Goal: Task Accomplishment & Management: Manage account settings

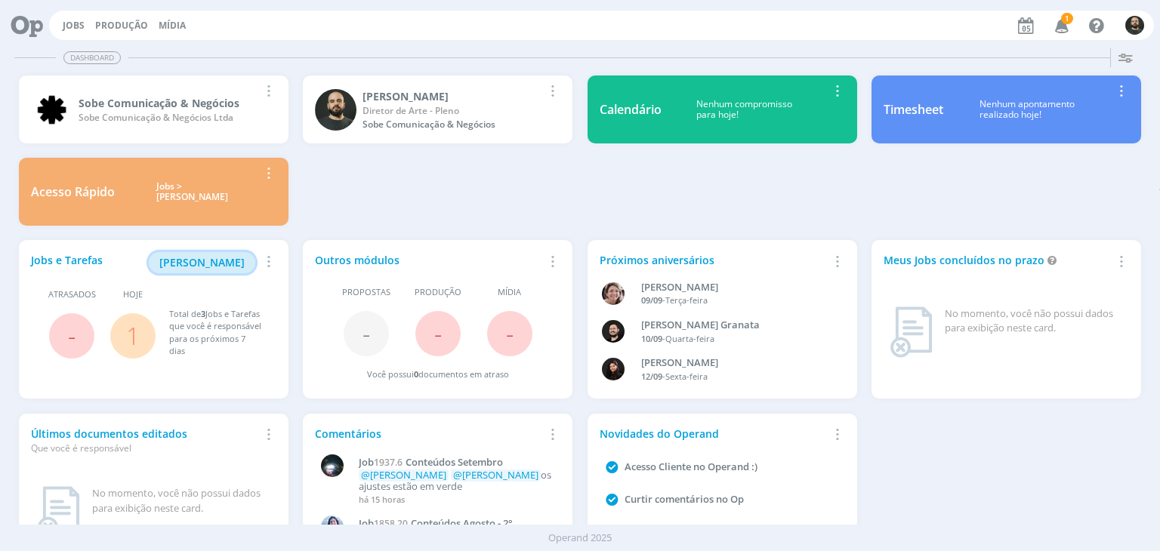
click at [202, 259] on span "[PERSON_NAME]" at bounding box center [201, 262] width 85 height 14
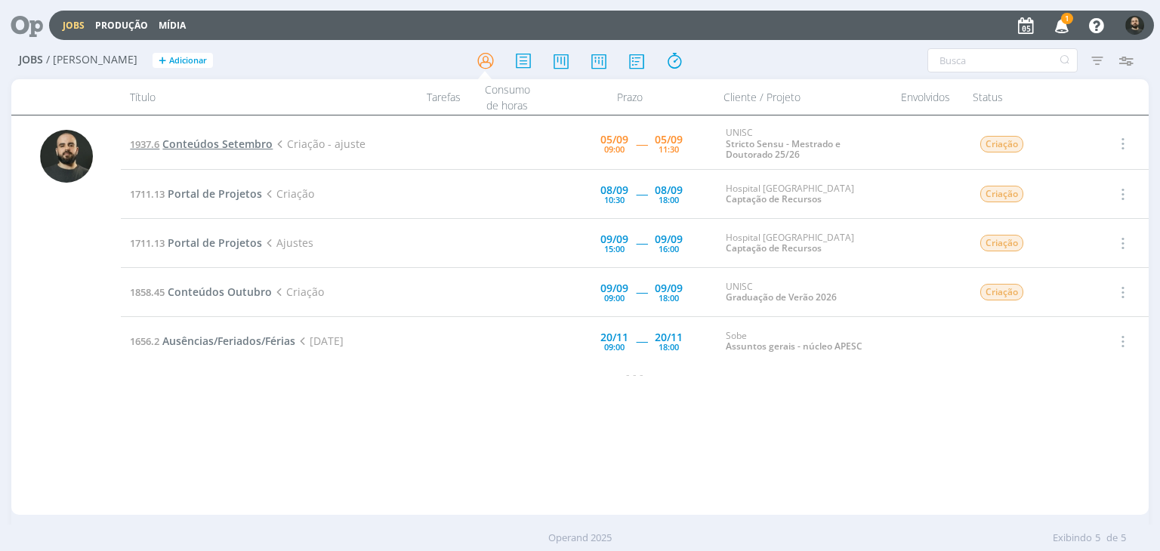
click at [253, 144] on span "Conteúdos Setembro" at bounding box center [217, 144] width 110 height 14
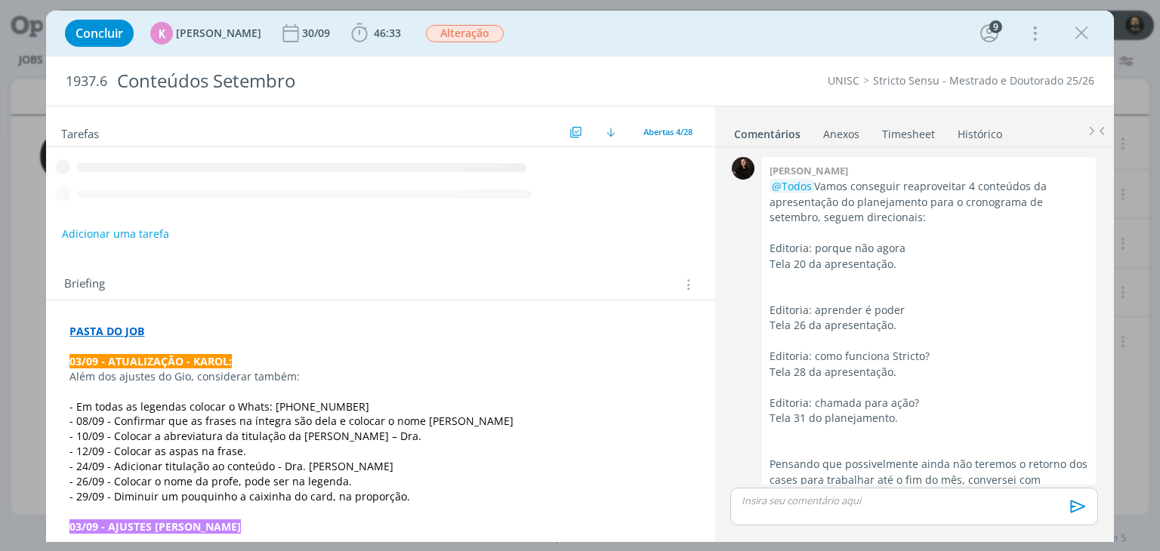
scroll to position [2476, 0]
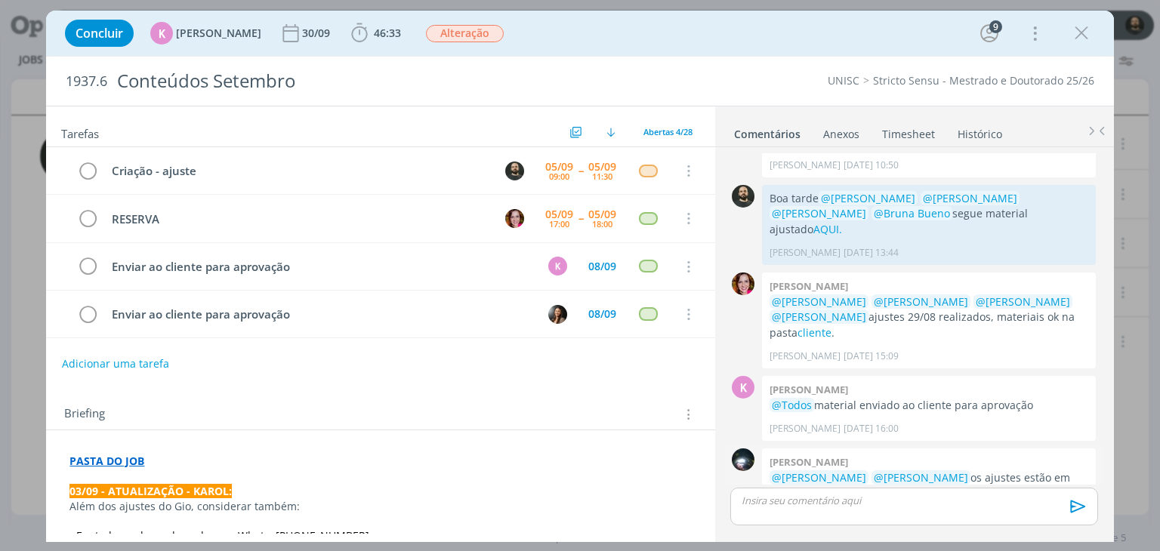
click at [798, 486] on link "aqui" at bounding box center [809, 493] width 23 height 14
click at [1079, 37] on icon "dialog" at bounding box center [1081, 33] width 23 height 23
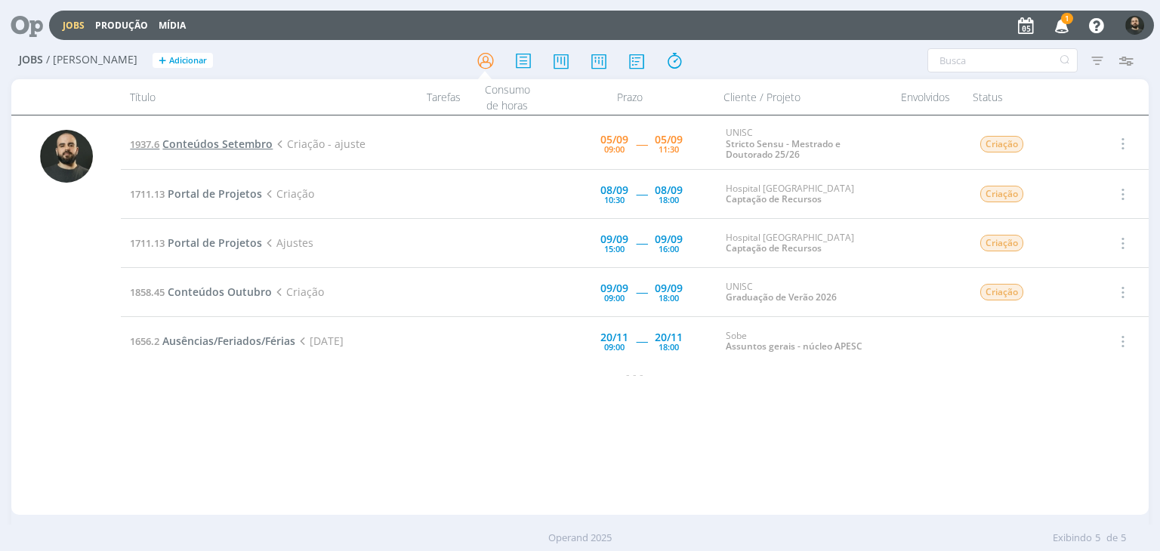
click at [200, 149] on span "Conteúdos Setembro" at bounding box center [217, 144] width 110 height 14
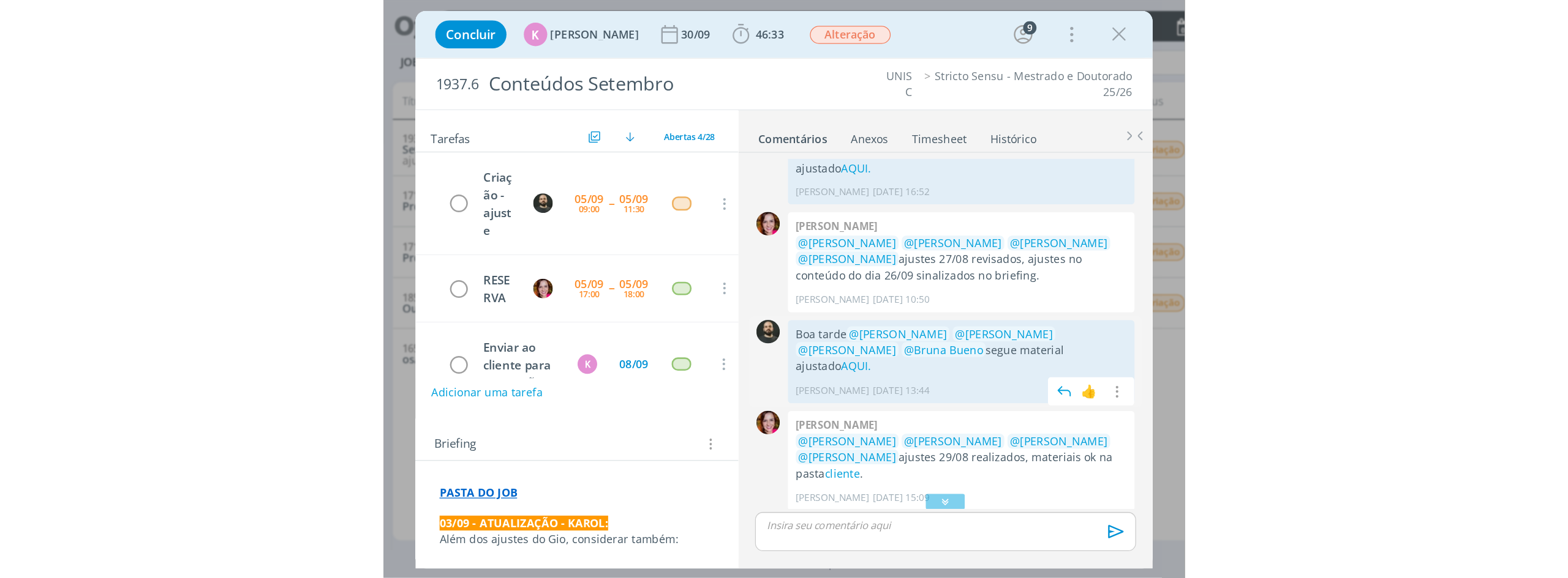
scroll to position [1882, 0]
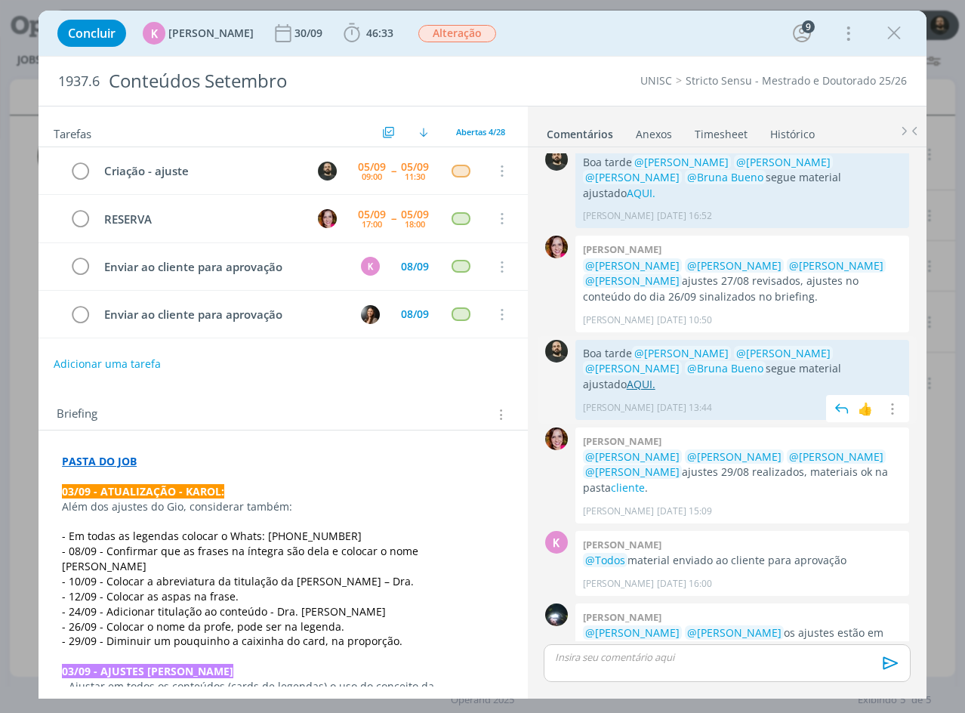
click at [655, 377] on link "AQUI." at bounding box center [641, 384] width 29 height 14
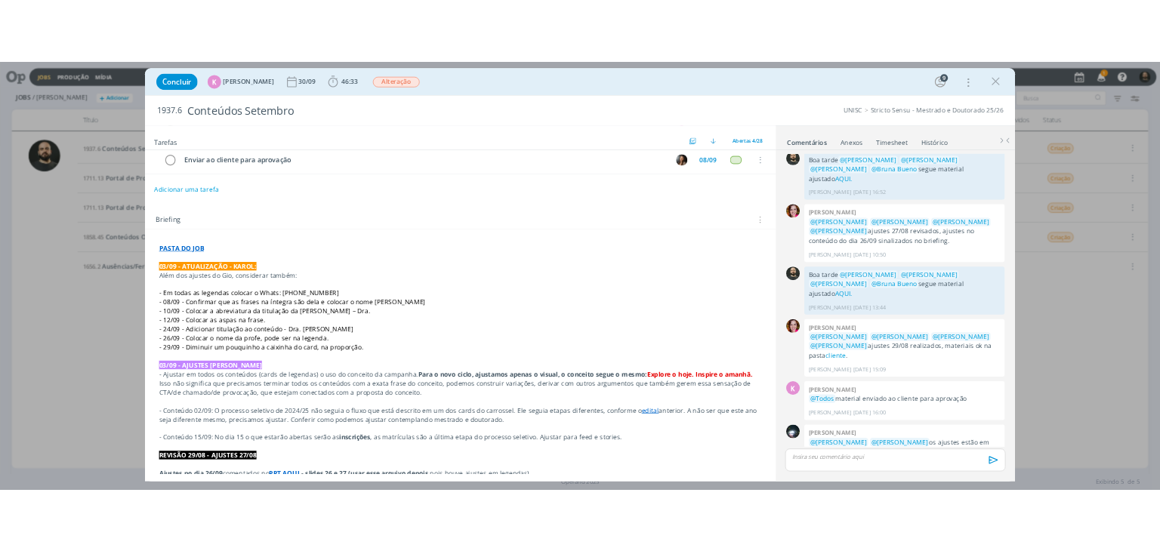
scroll to position [226, 0]
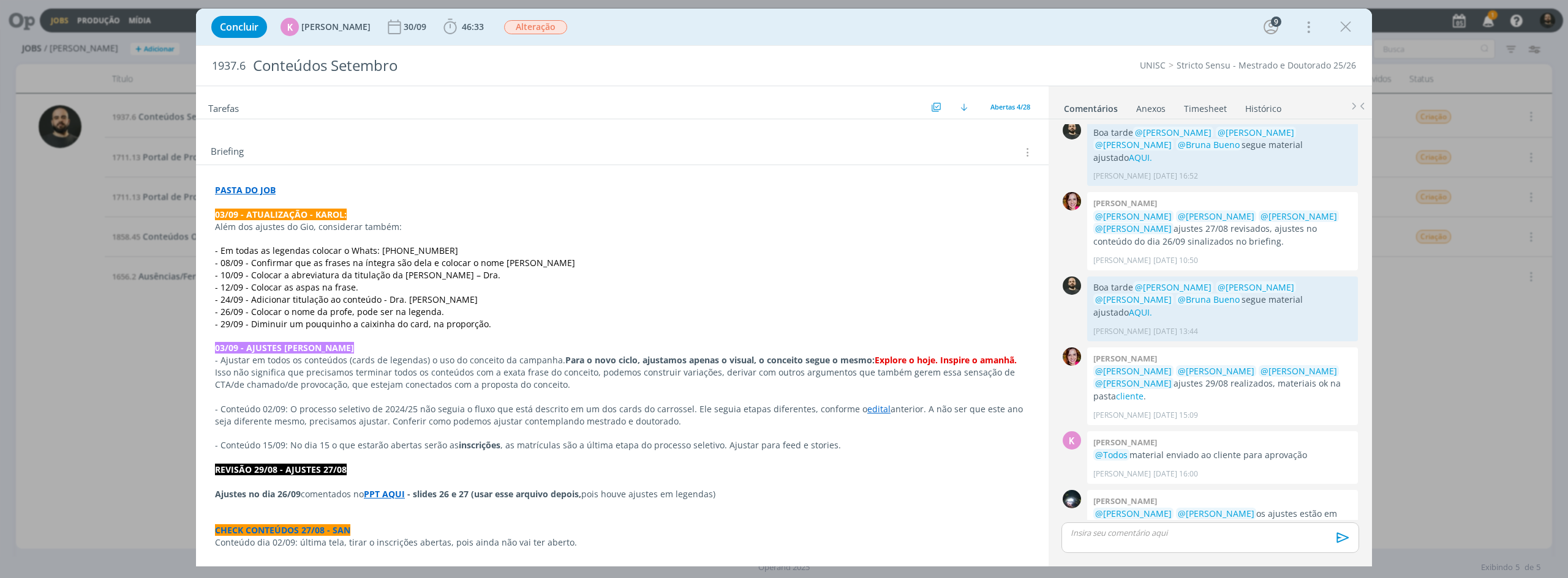
drag, startPoint x: 560, startPoint y: 266, endPoint x: 497, endPoint y: 268, distance: 63.0
click at [497, 268] on span "- 08/09 - Confirmar que as frases na íntegra são dela e colocar o nome [PERSON_…" at bounding box center [395, 263] width 360 height 11
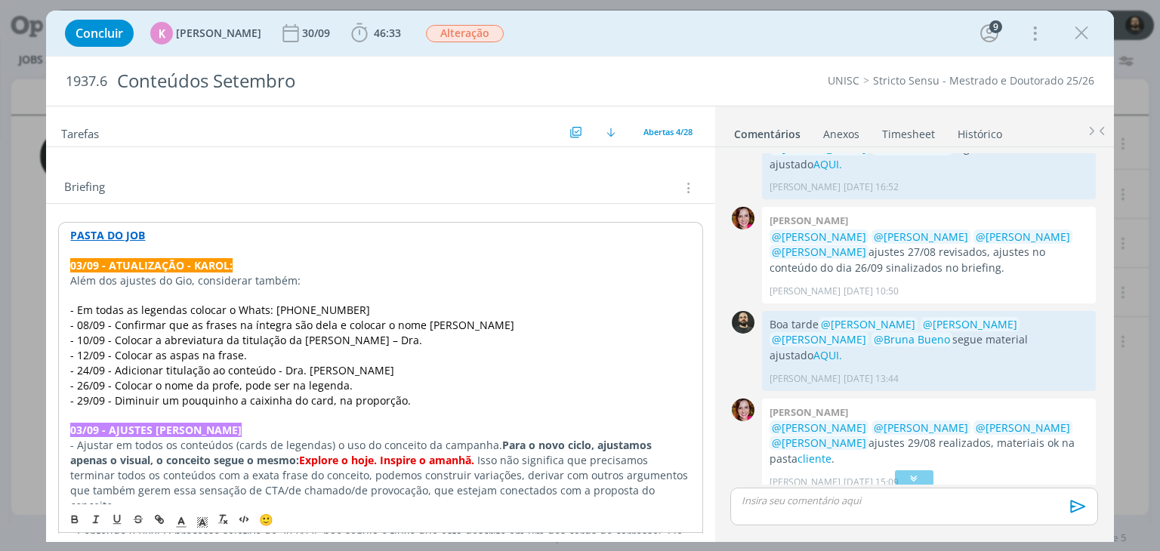
scroll to position [0, 0]
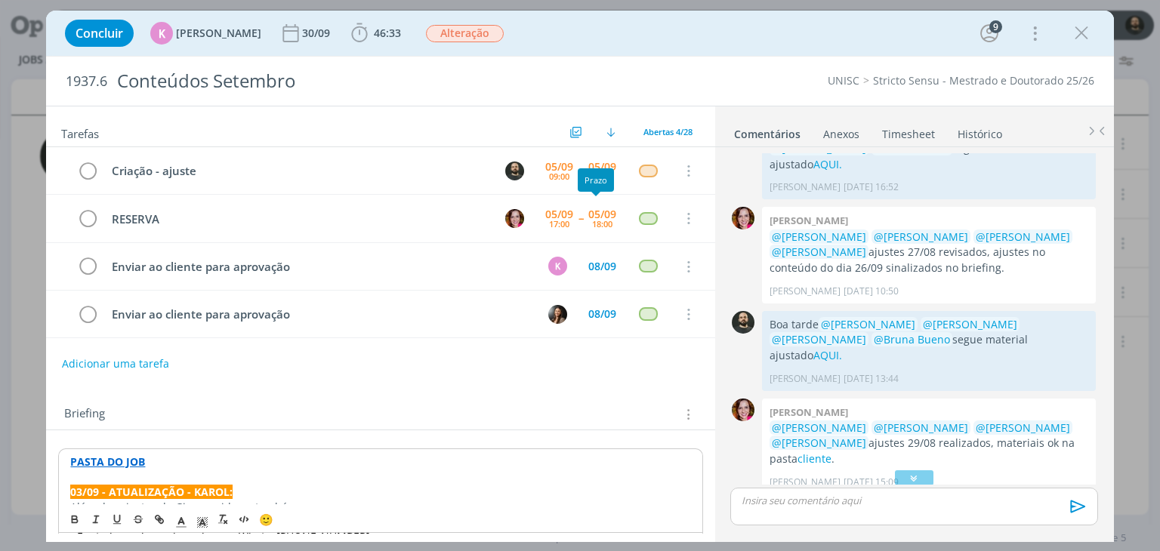
click at [599, 170] on div "Prazo" at bounding box center [596, 179] width 36 height 23
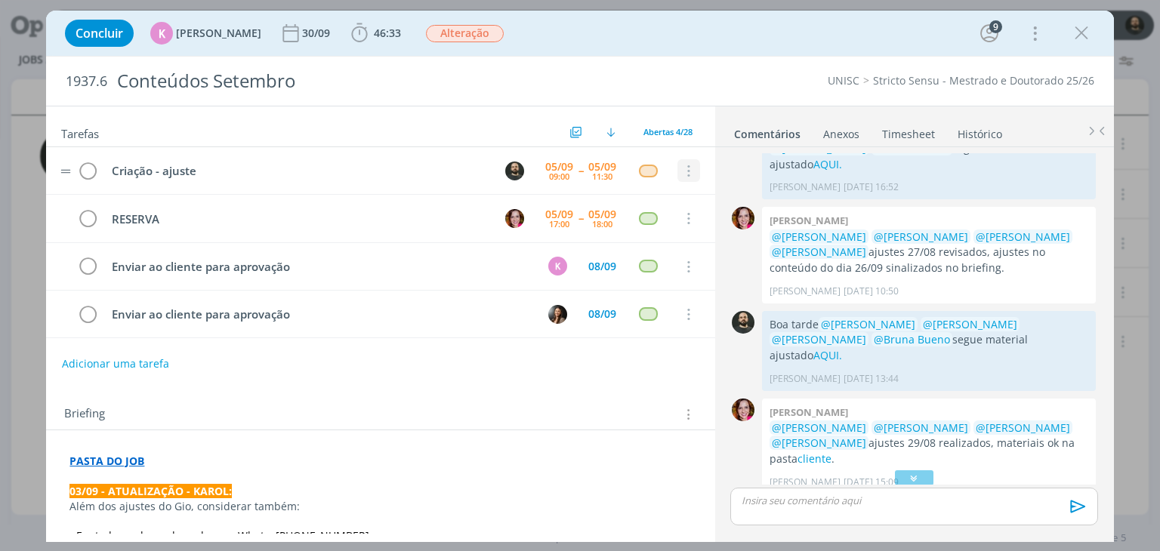
click at [679, 173] on icon "dialog" at bounding box center [687, 172] width 17 height 14
click at [571, 174] on div "05/09 09:00 -- 05/09 11:30" at bounding box center [580, 171] width 79 height 32
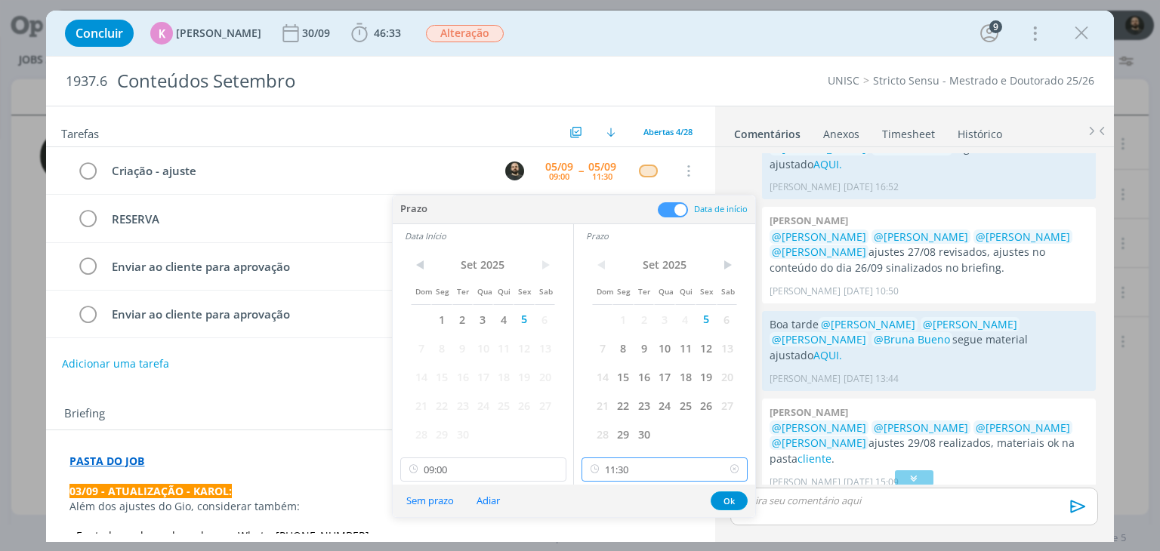
click at [660, 471] on input "11:30" at bounding box center [664, 469] width 166 height 24
click at [637, 405] on div "12:00" at bounding box center [666, 407] width 169 height 27
type input "12:00"
click at [730, 499] on button "Ok" at bounding box center [728, 500] width 37 height 19
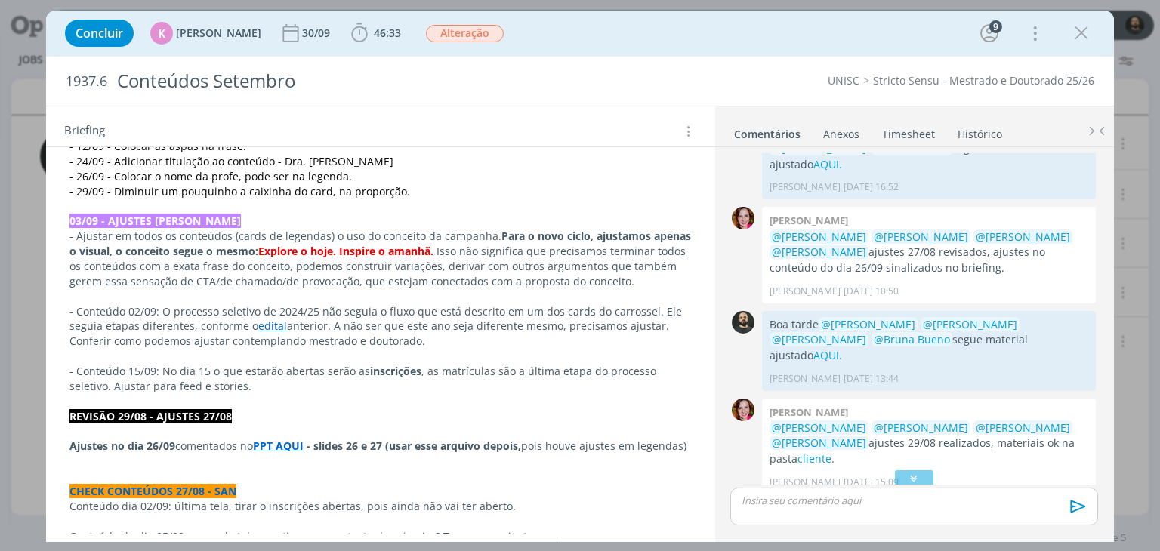
scroll to position [208, 0]
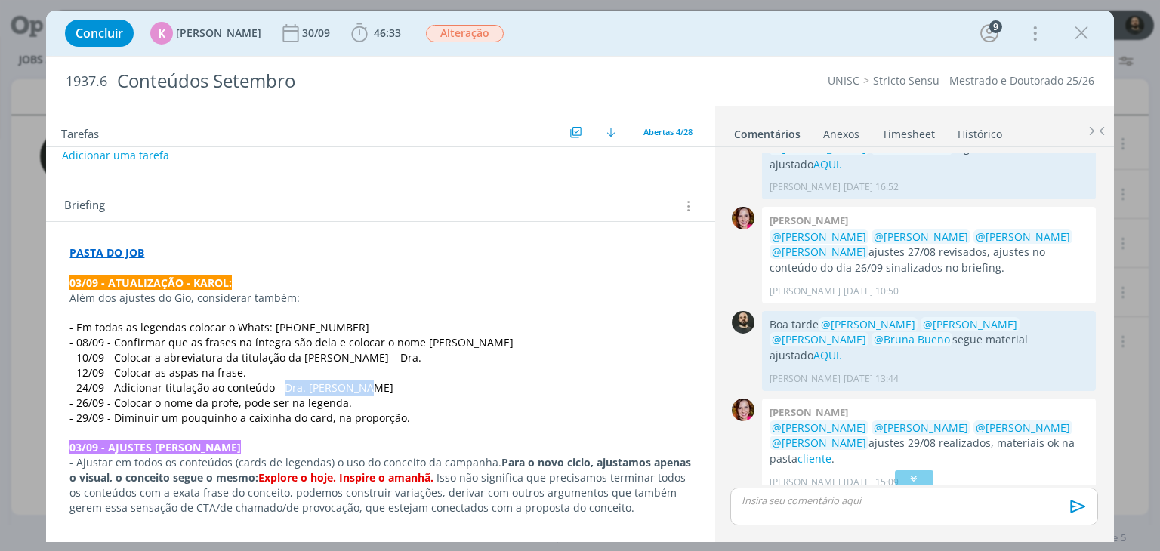
drag, startPoint x: 353, startPoint y: 390, endPoint x: 278, endPoint y: 387, distance: 75.6
click at [278, 387] on p "- 24/09 - Adicionar titulação ao conteúdo - Dra. [PERSON_NAME] [PERSON_NAME]" at bounding box center [379, 387] width 621 height 15
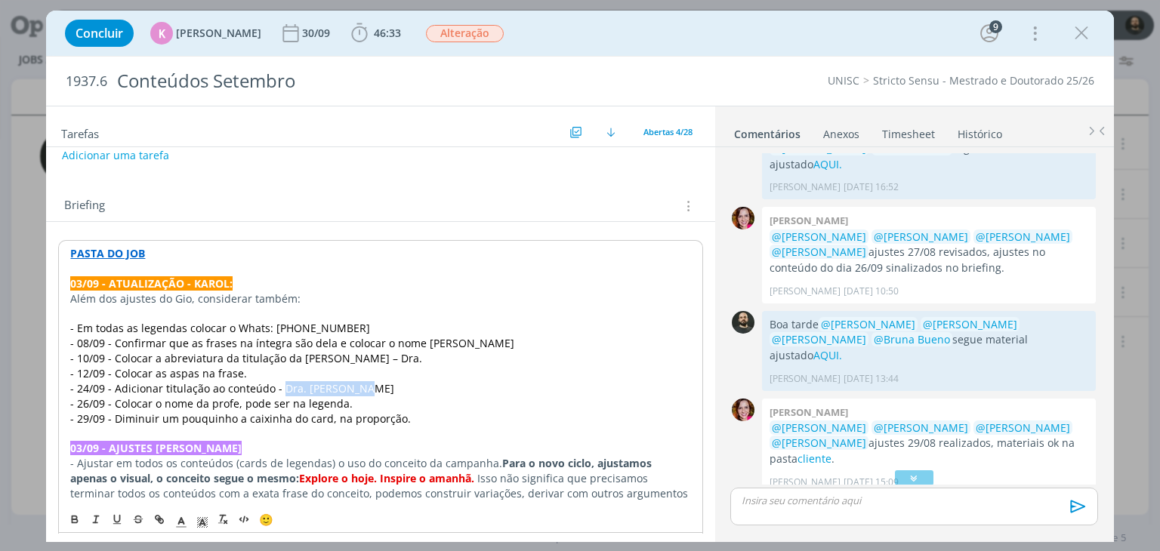
copy span "Dra. Ana Paula"
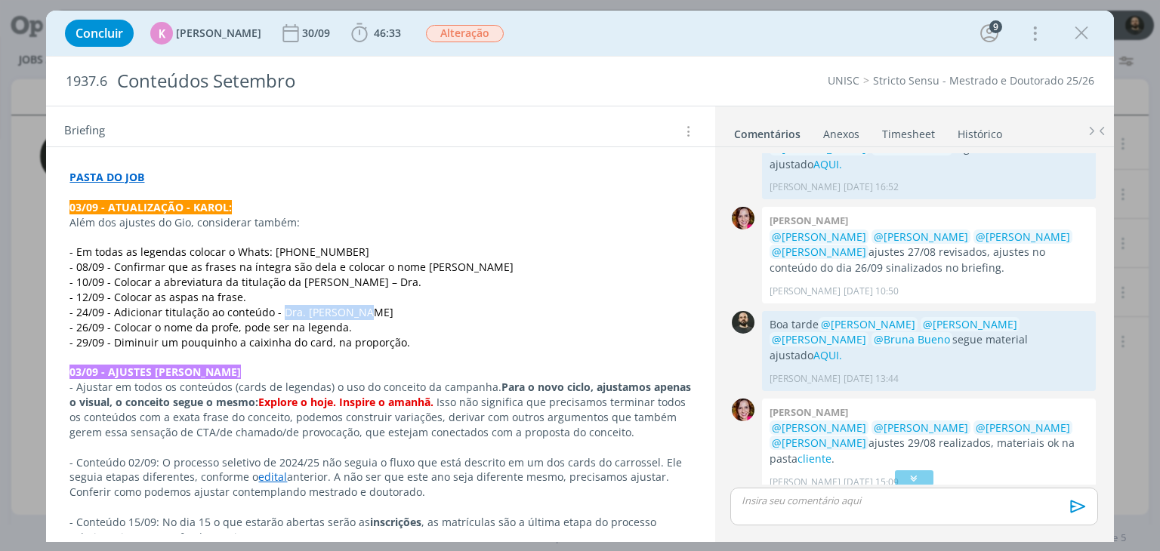
scroll to position [435, 0]
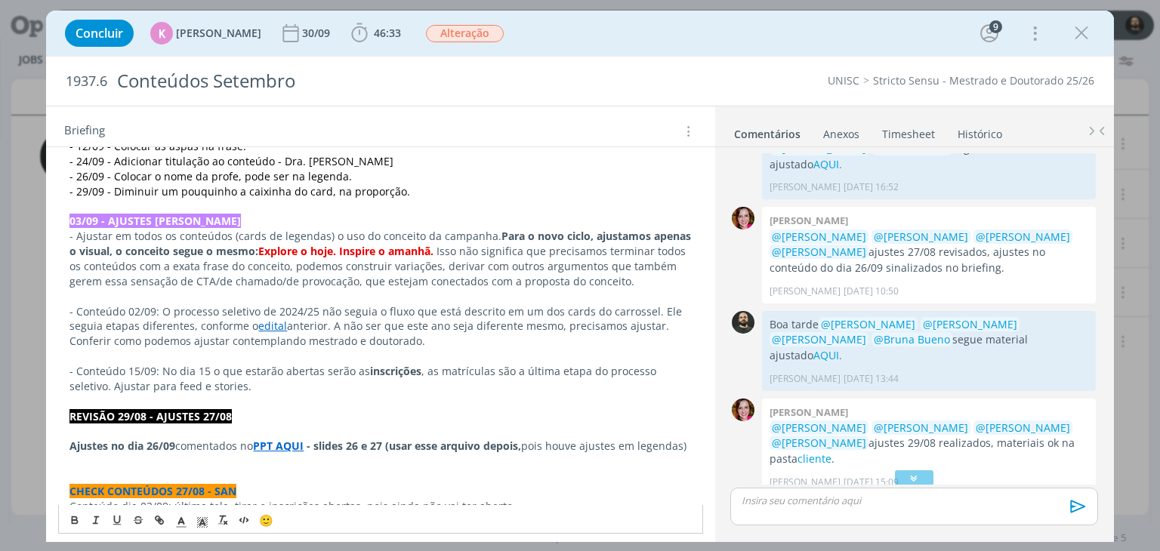
click at [286, 445] on strong "PPT AQUI" at bounding box center [278, 446] width 51 height 14
click at [273, 475] on link "https://sobeae.sharepoint.com/sites/SOBEAE/Documentos%20Compartilhados/Forms/Al…" at bounding box center [254, 476] width 148 height 20
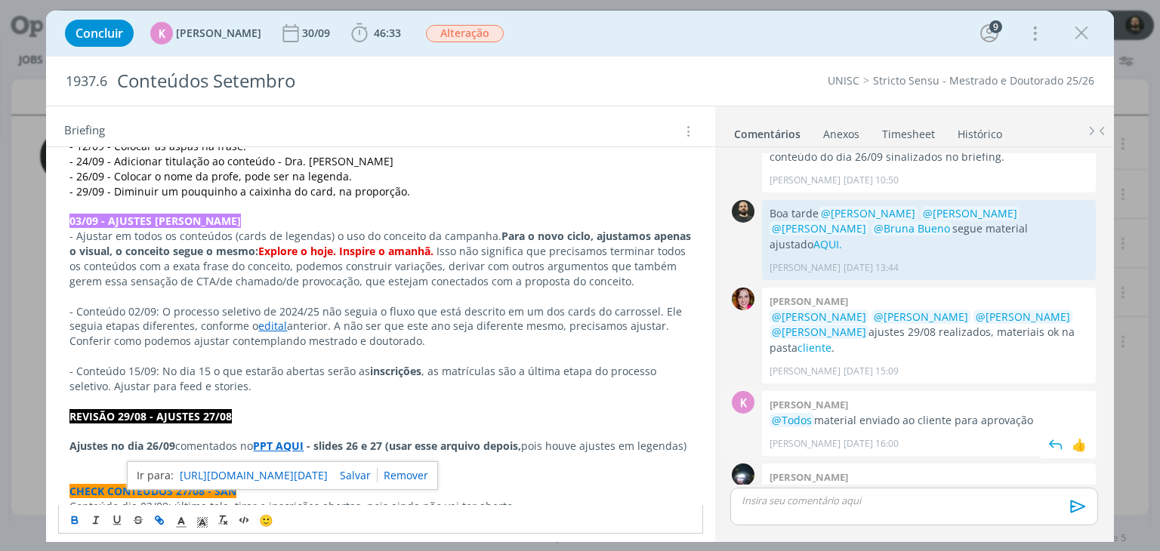
scroll to position [2476, 0]
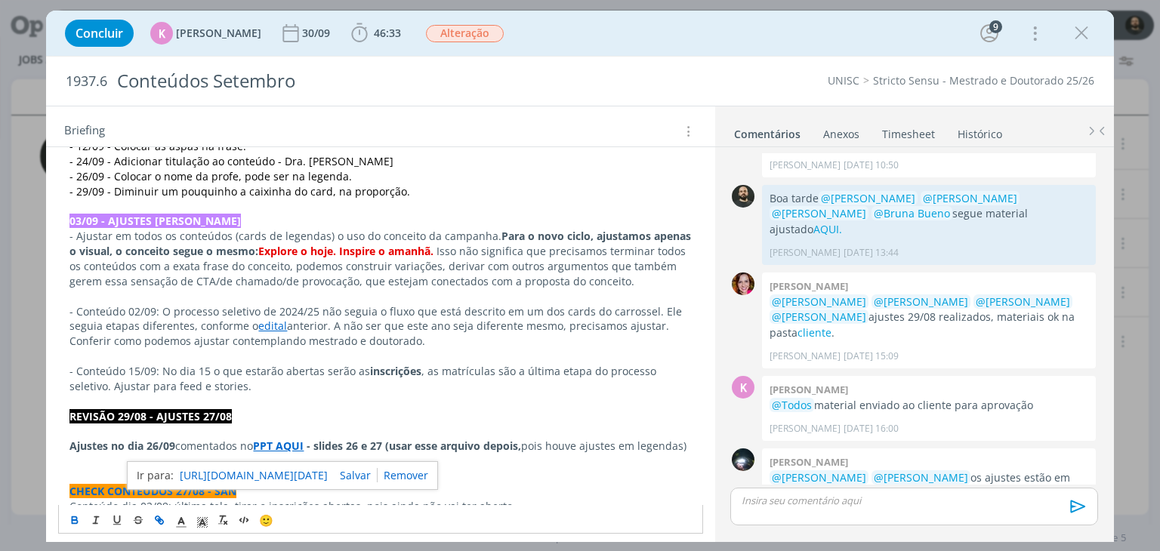
click at [290, 444] on strong "PPT AQUI" at bounding box center [278, 446] width 51 height 14
click at [271, 477] on link "https://sobeae.sharepoint.com/sites/SOBEAE/Documentos%20Compartilhados/Forms/Al…" at bounding box center [254, 476] width 148 height 20
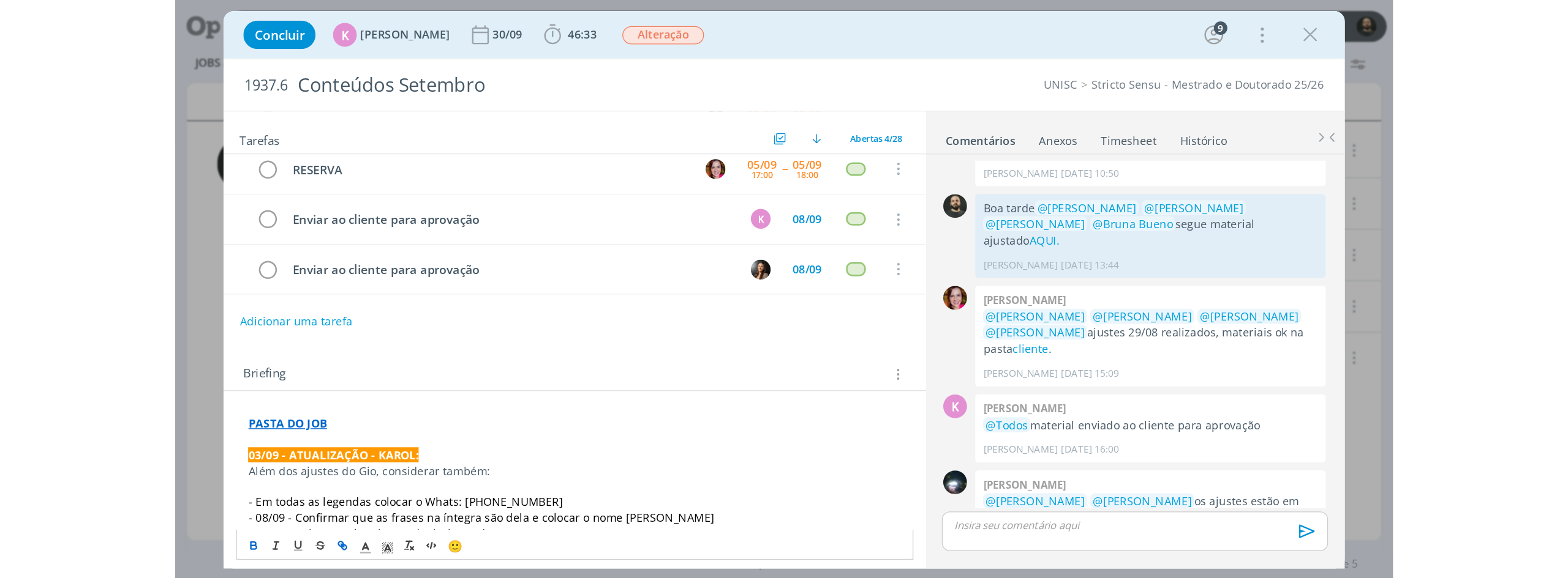
scroll to position [0, 0]
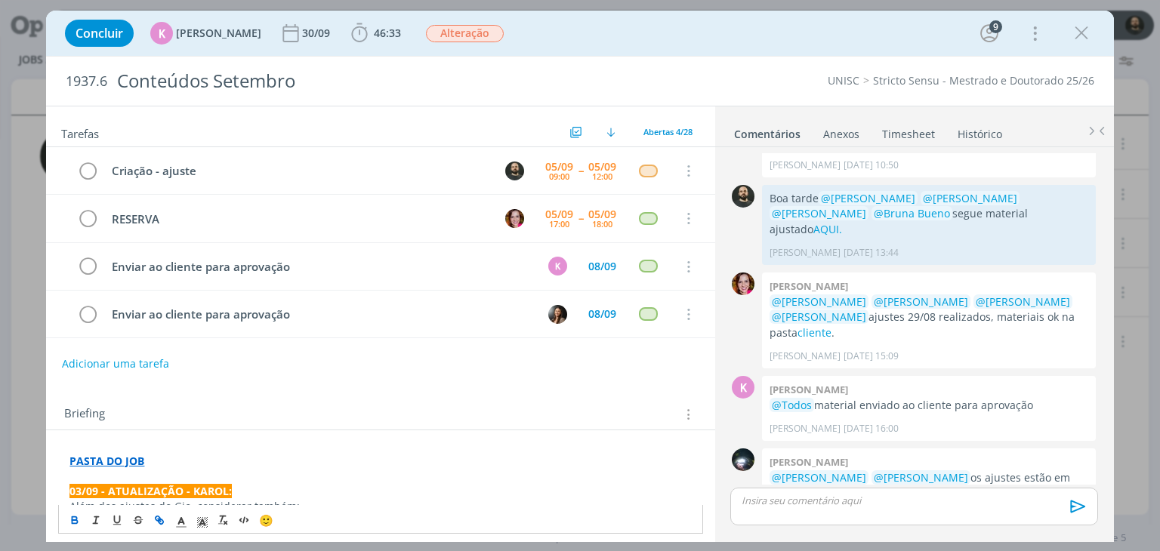
click at [124, 469] on p "dialog" at bounding box center [379, 476] width 621 height 15
click at [127, 455] on strong "PASTA DO JOB" at bounding box center [106, 461] width 75 height 14
click at [154, 485] on link "[URL][DOMAIN_NAME]" at bounding box center [168, 490] width 114 height 20
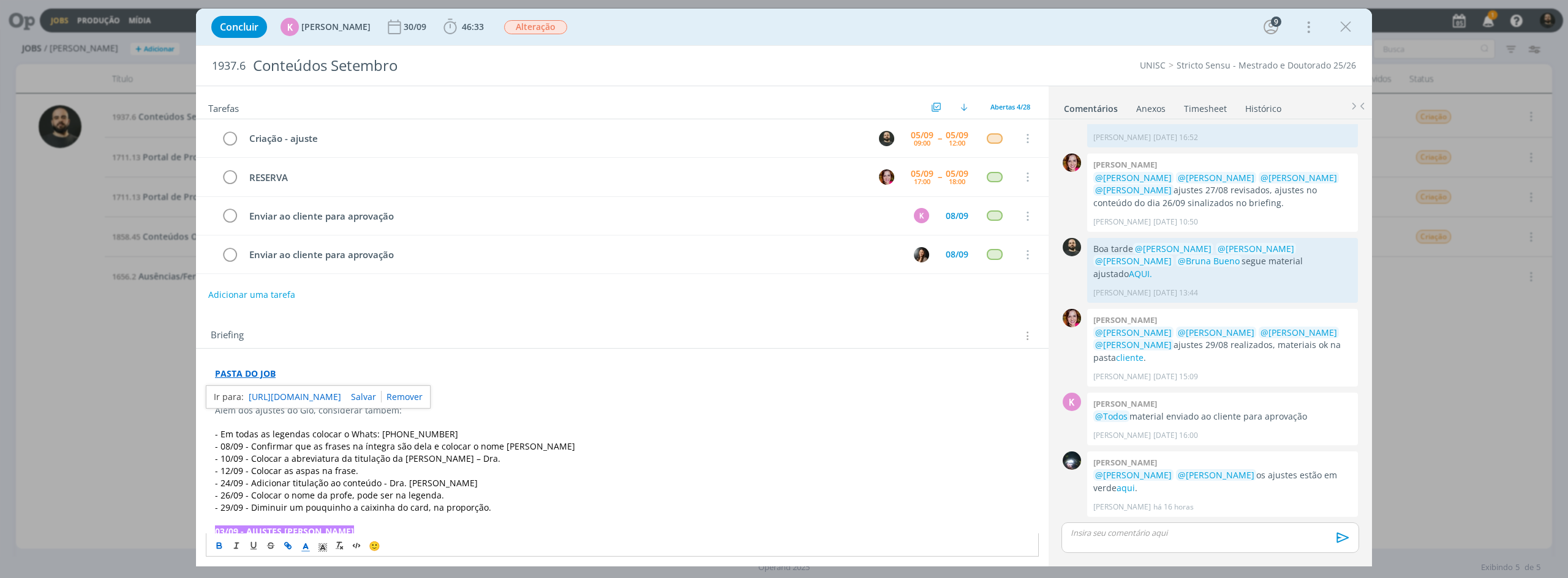
scroll to position [1882, 0]
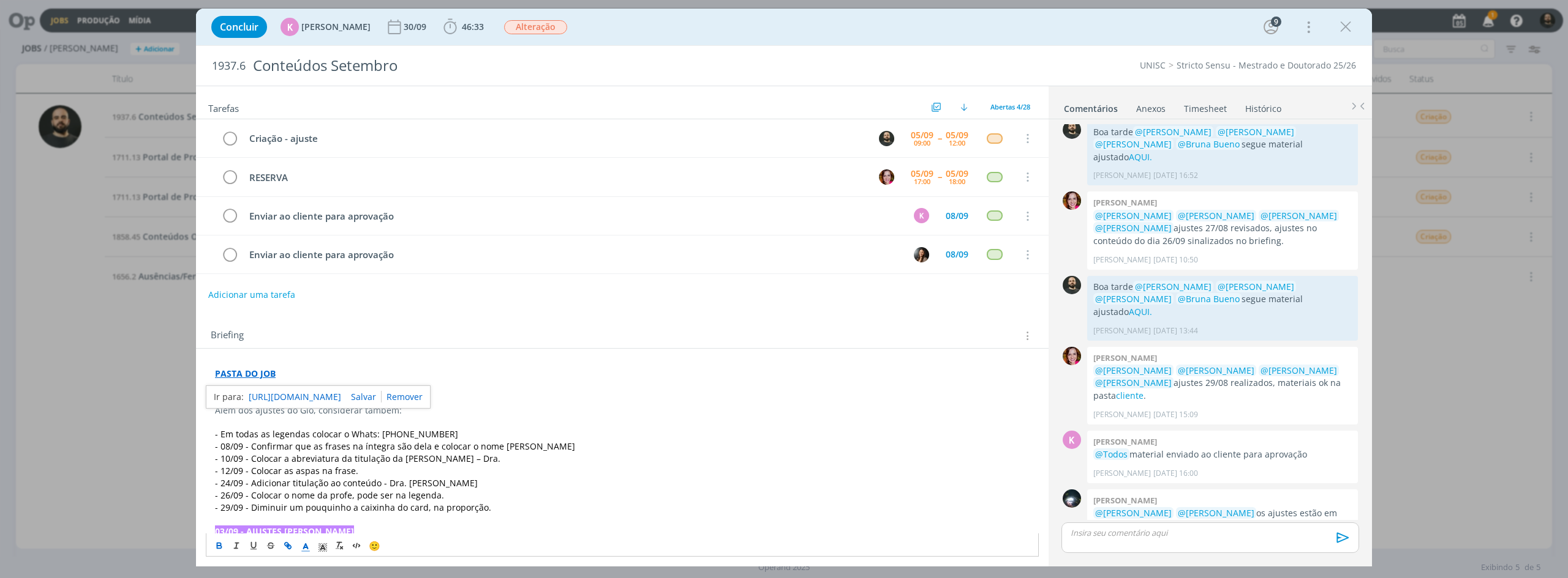
click at [668, 446] on p "- 24/09 - Adicionar titulação ao conteúdo - Dra. [PERSON_NAME] [PERSON_NAME]" at bounding box center [622, 483] width 814 height 12
click at [940, 446] on link "aqui" at bounding box center [1125, 526] width 19 height 11
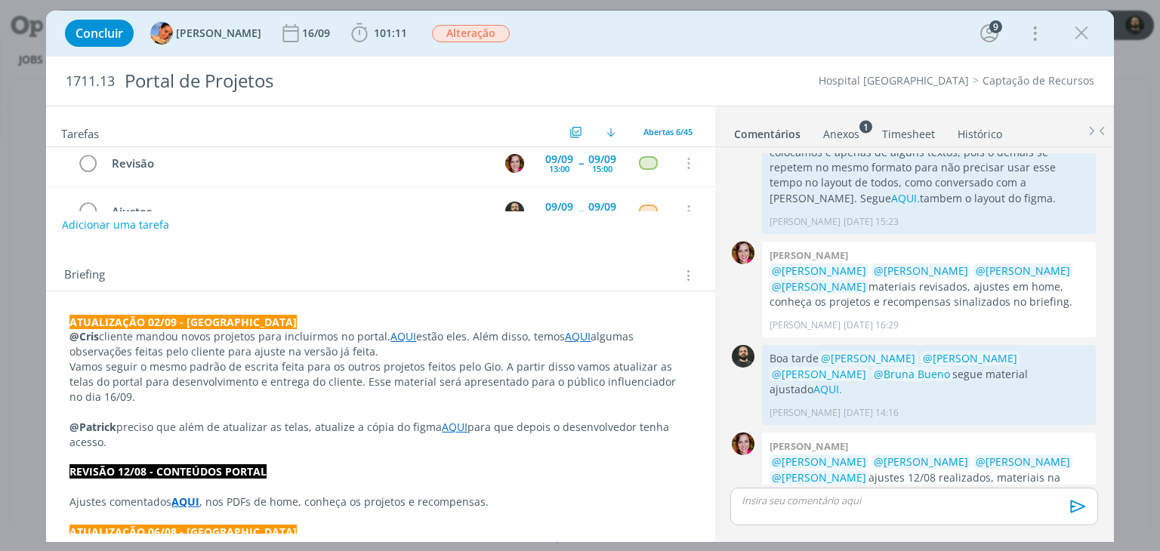
scroll to position [2009, 0]
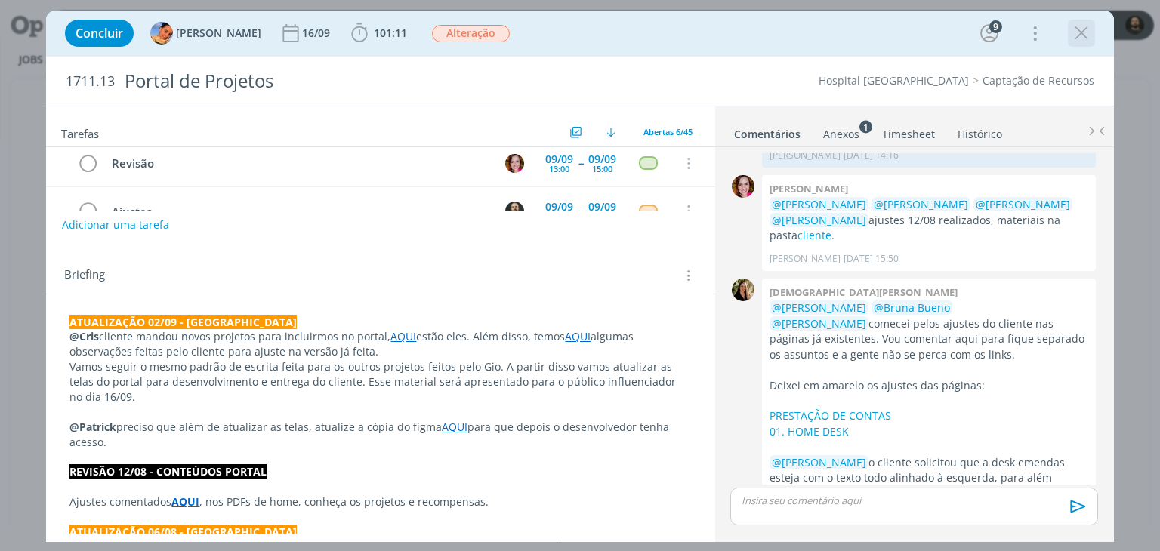
click at [1067, 43] on div "dialog" at bounding box center [1080, 33] width 27 height 27
click at [1085, 35] on icon "dialog" at bounding box center [1081, 33] width 23 height 23
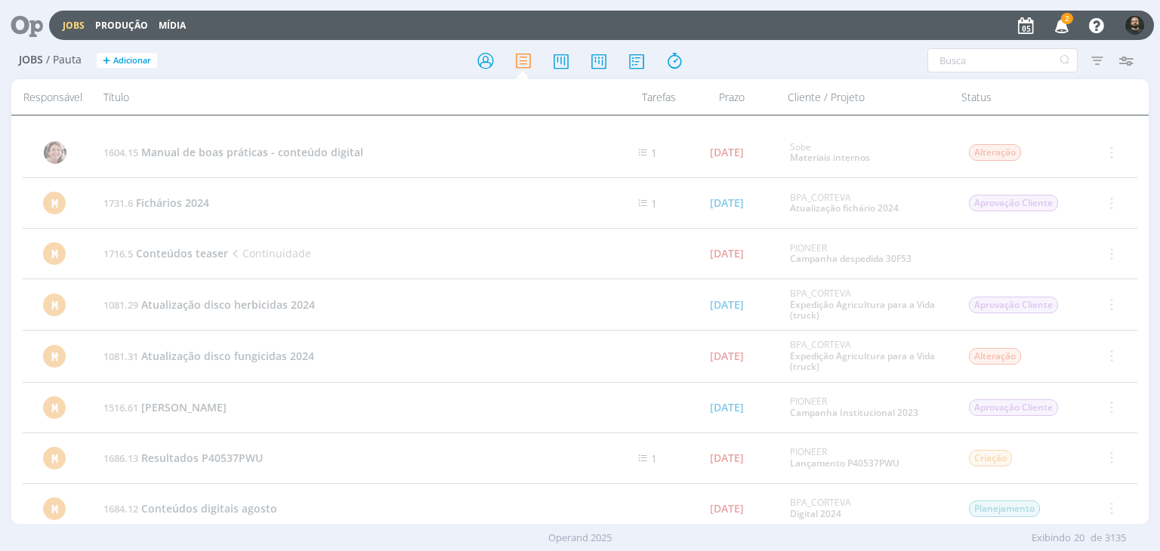
click at [28, 28] on icon at bounding box center [21, 25] width 31 height 29
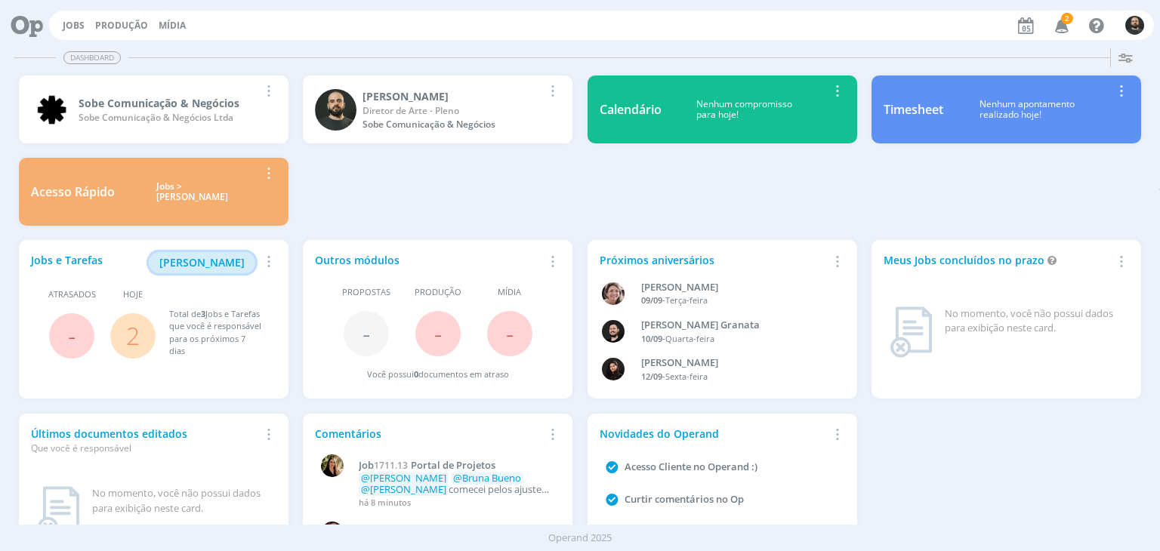
click at [224, 263] on span "[PERSON_NAME]" at bounding box center [201, 262] width 85 height 14
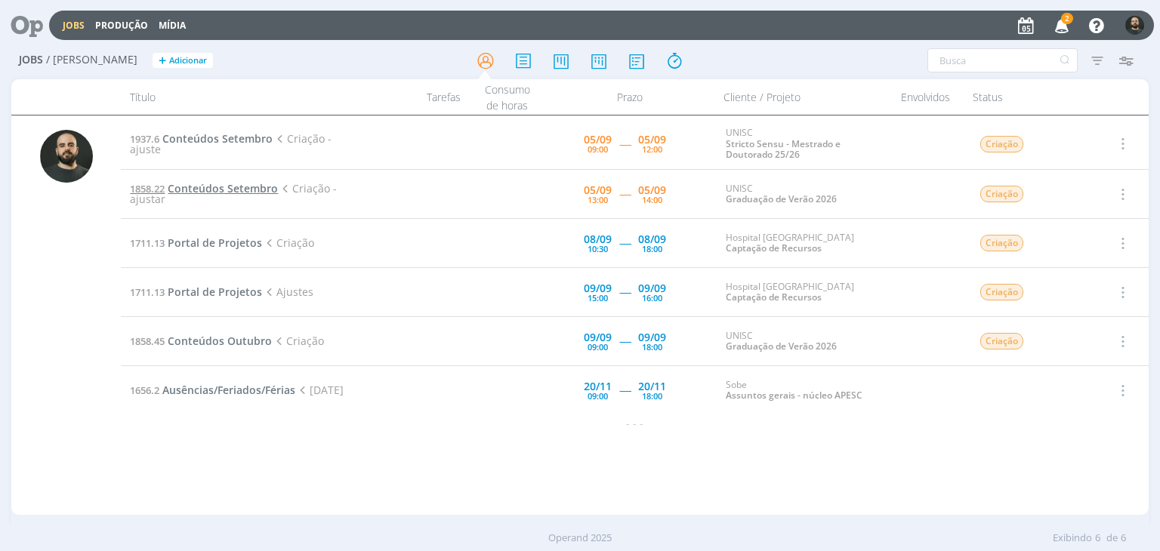
click at [246, 189] on span "Conteúdos Setembro" at bounding box center [223, 188] width 110 height 14
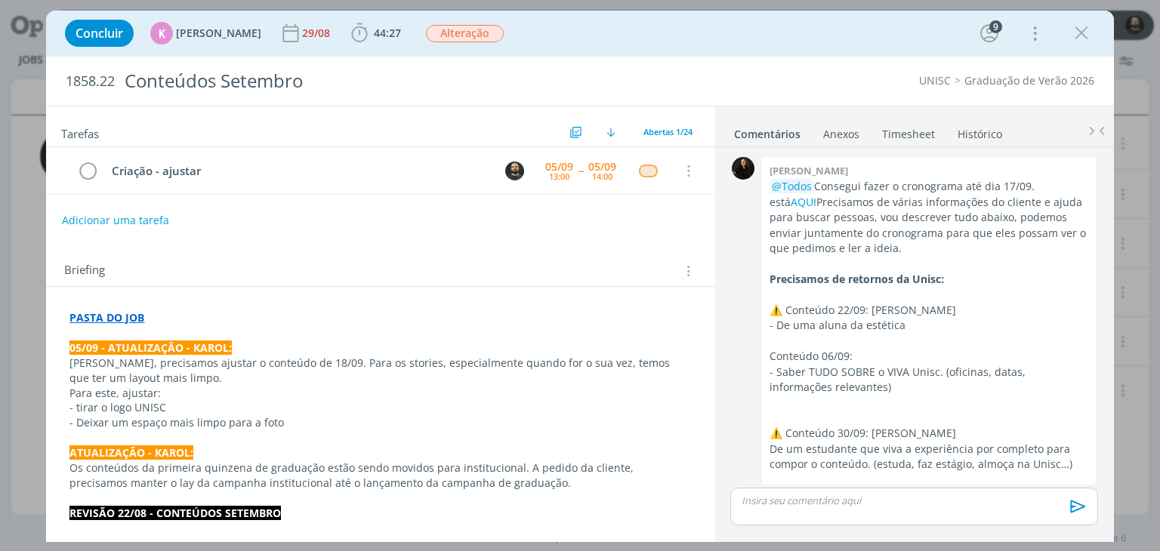
scroll to position [2431, 0]
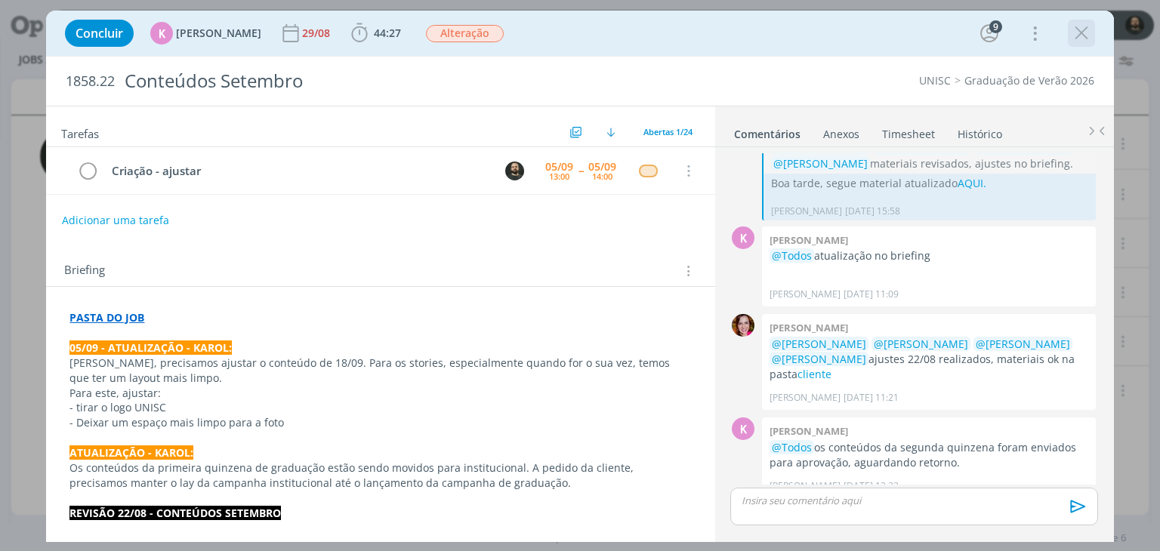
click at [1079, 35] on icon "dialog" at bounding box center [1081, 33] width 23 height 23
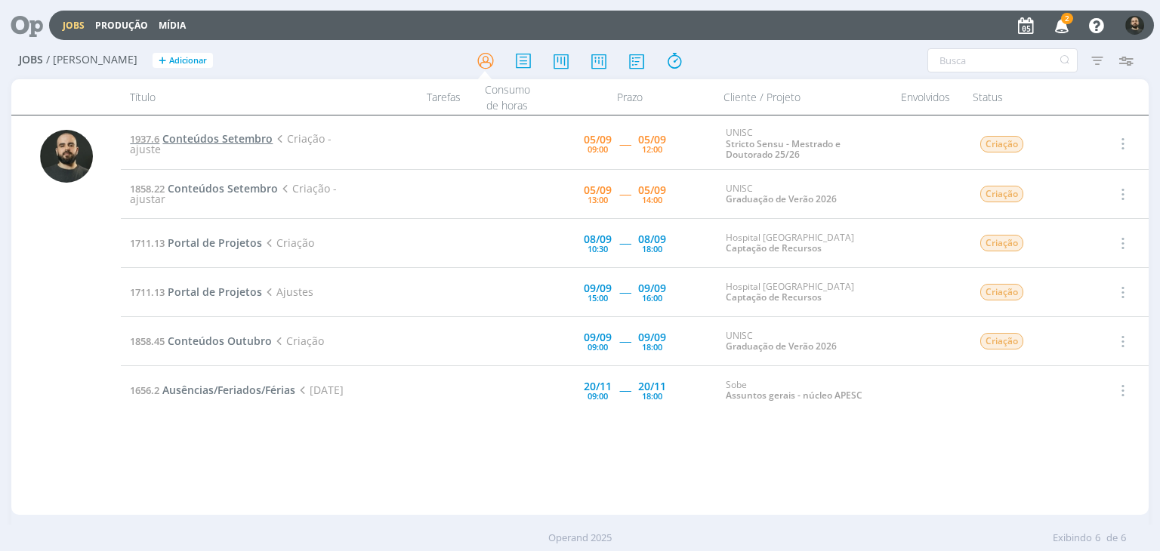
click at [218, 137] on span "Conteúdos Setembro" at bounding box center [217, 138] width 110 height 14
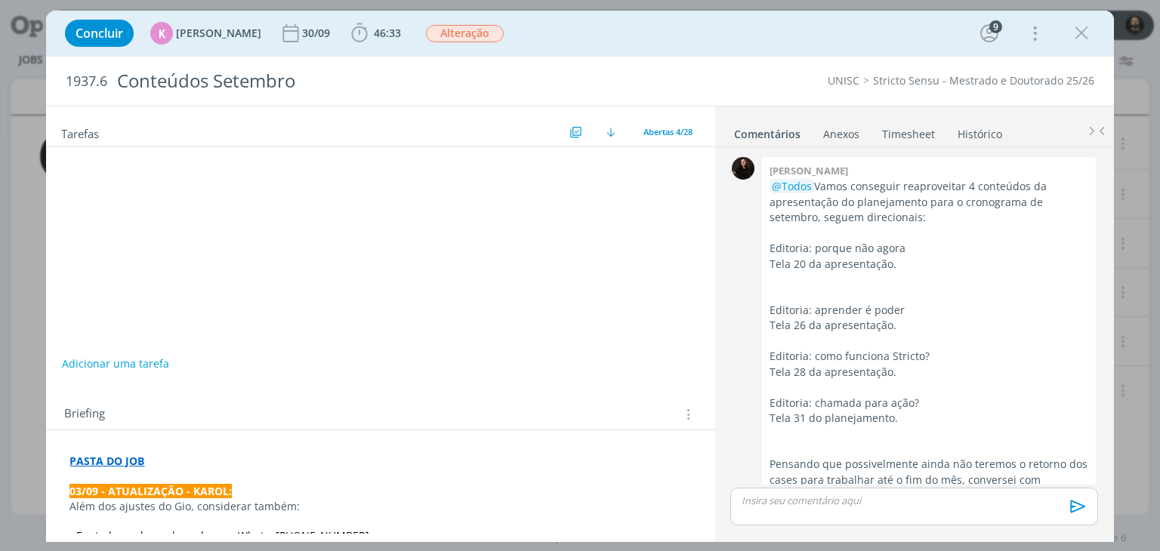
scroll to position [2476, 0]
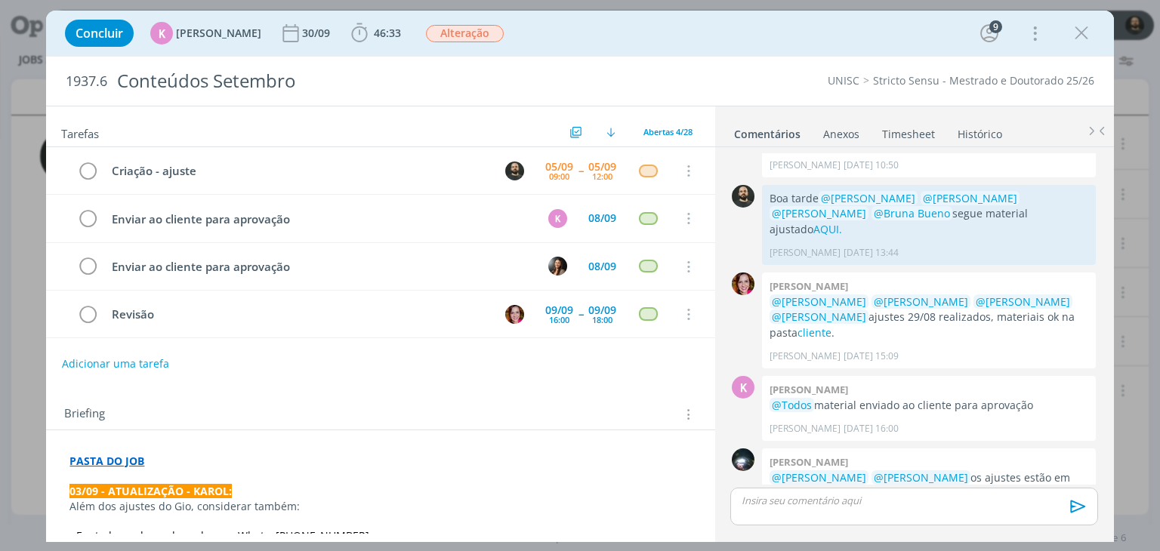
click at [116, 461] on strong "PASTA DO JOB" at bounding box center [106, 461] width 75 height 14
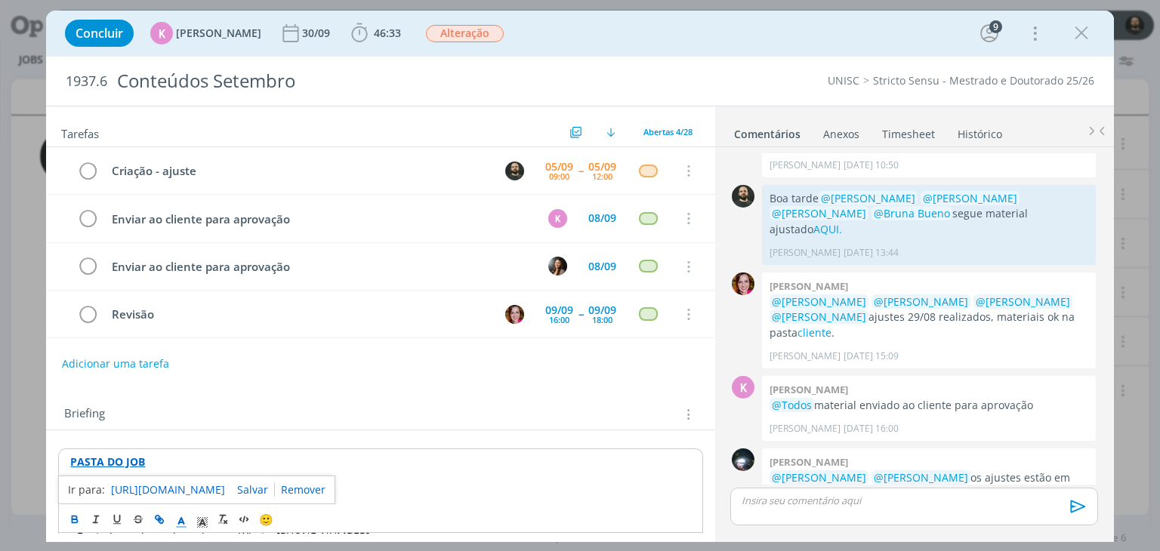
click at [188, 482] on link "[URL][DOMAIN_NAME]" at bounding box center [168, 490] width 114 height 20
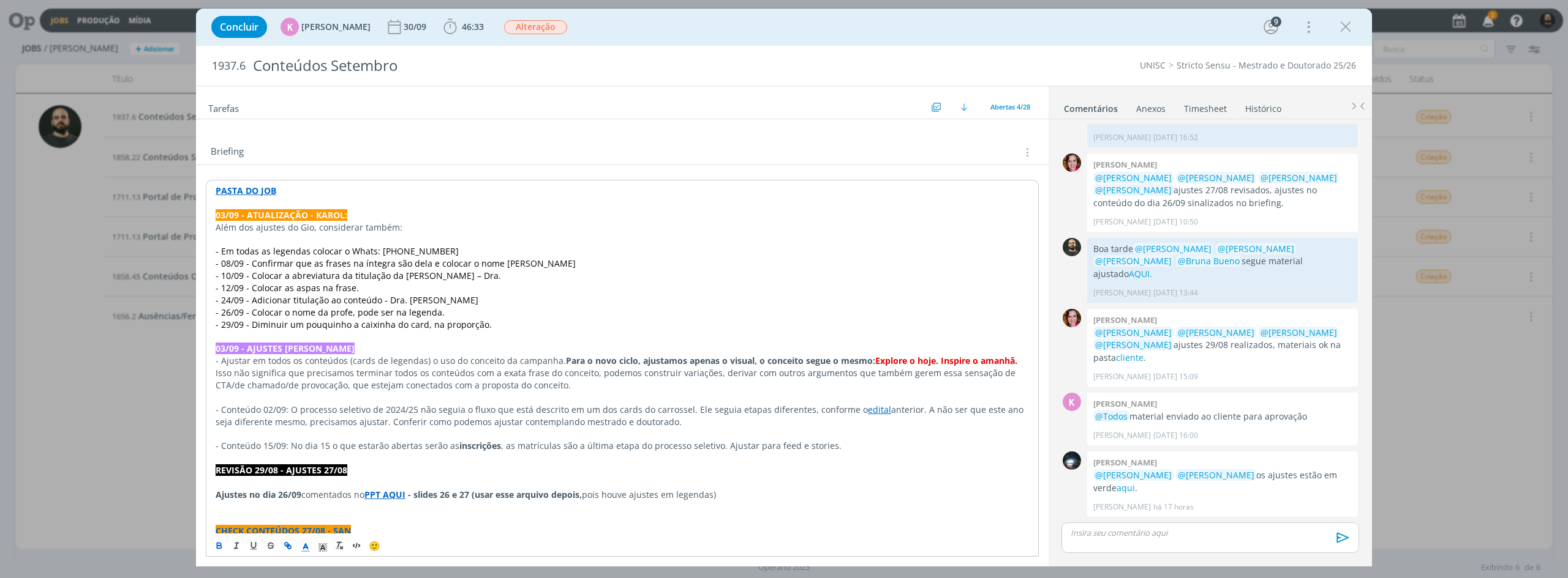
scroll to position [1882, 0]
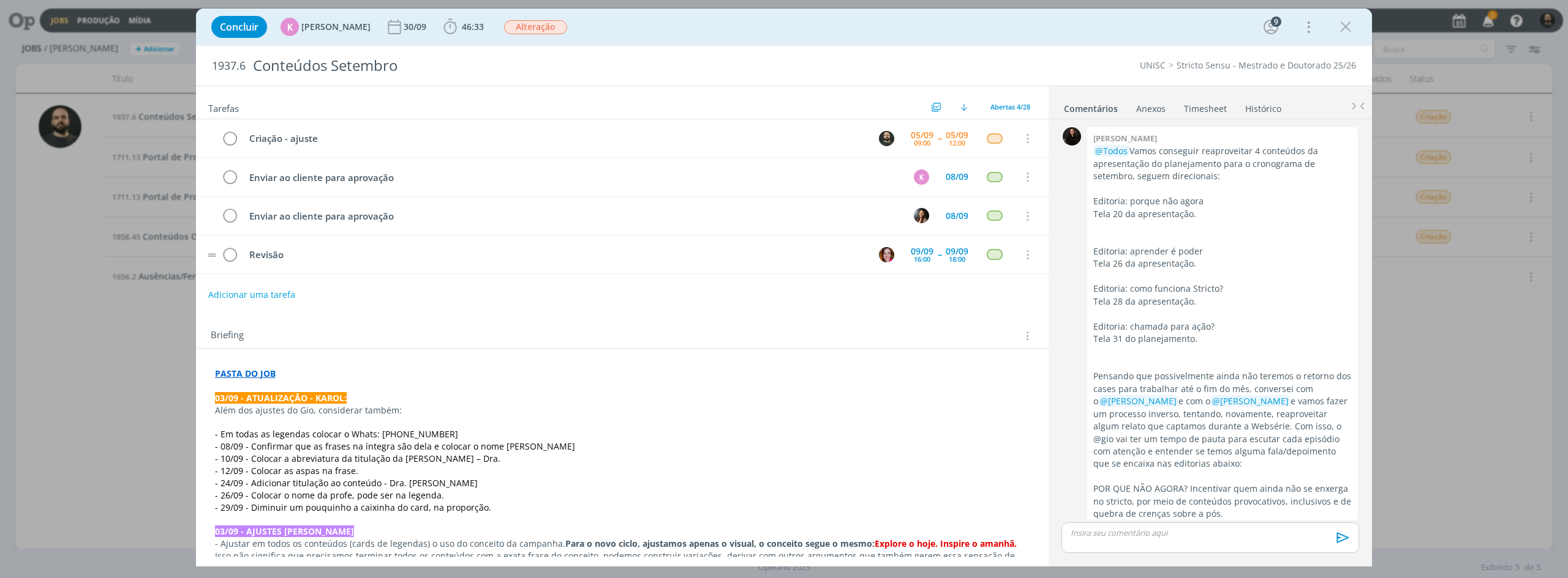
scroll to position [1882, 0]
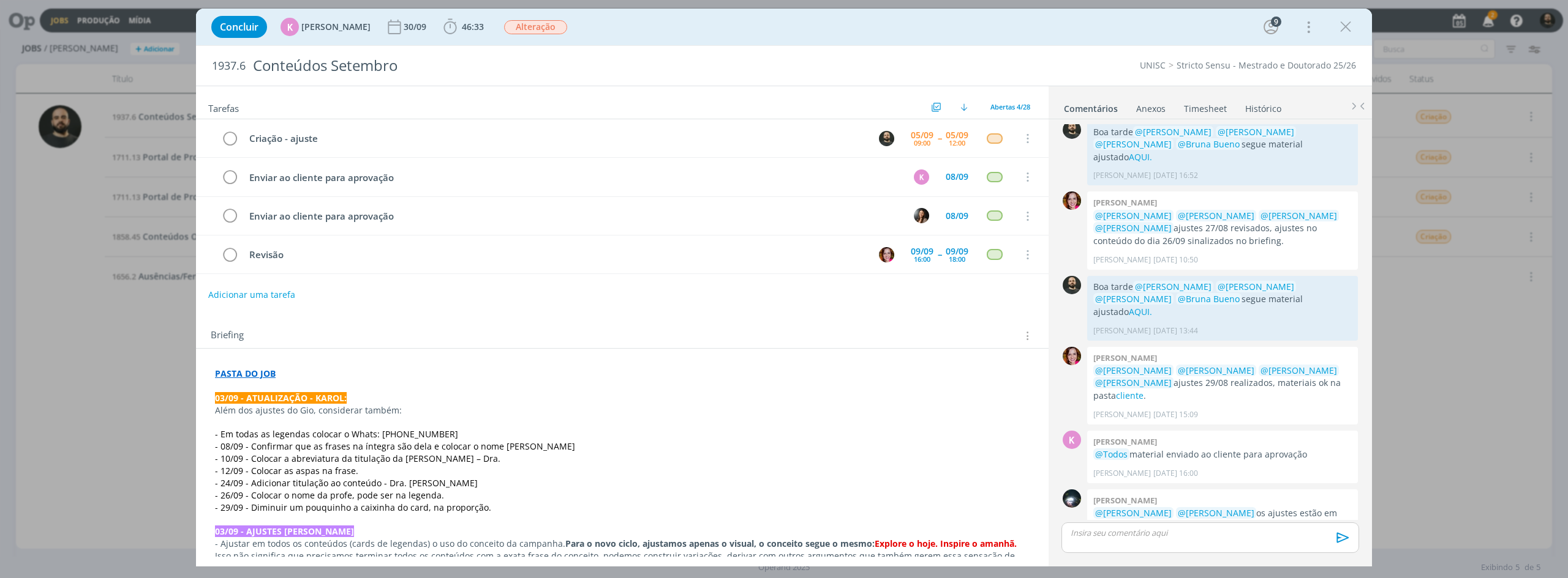
click at [1145, 537] on p "dialog" at bounding box center [1209, 533] width 278 height 11
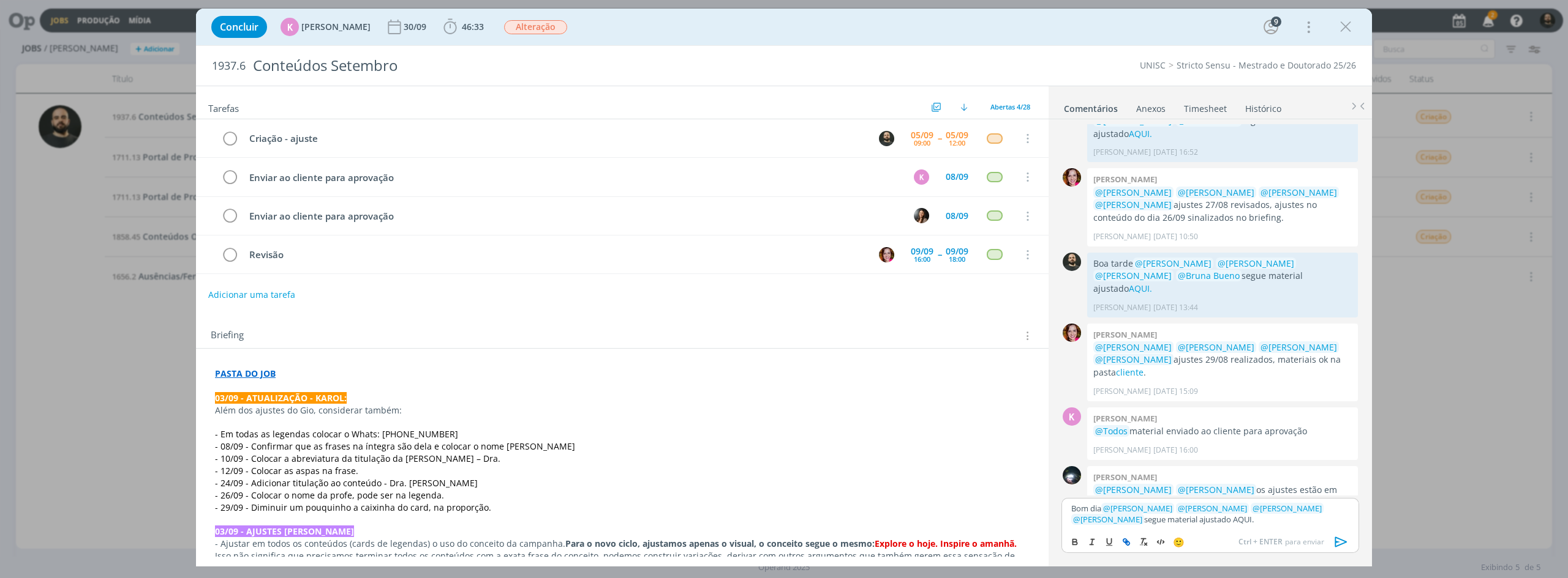
click at [1127, 543] on line "dialog" at bounding box center [1126, 542] width 2 height 2
paste input "https://sobeae.sharepoint.com/:f:/s/SOBEAE/Ettf8z9UzNVAt4YFnGzTnGoB48M-nBy88FC-…"
type input "https://sobeae.sharepoint.com/:f:/s/SOBEAE/Ettf8z9UzNVAt4YFnGzTnGoB48M-nBy88FC-…"
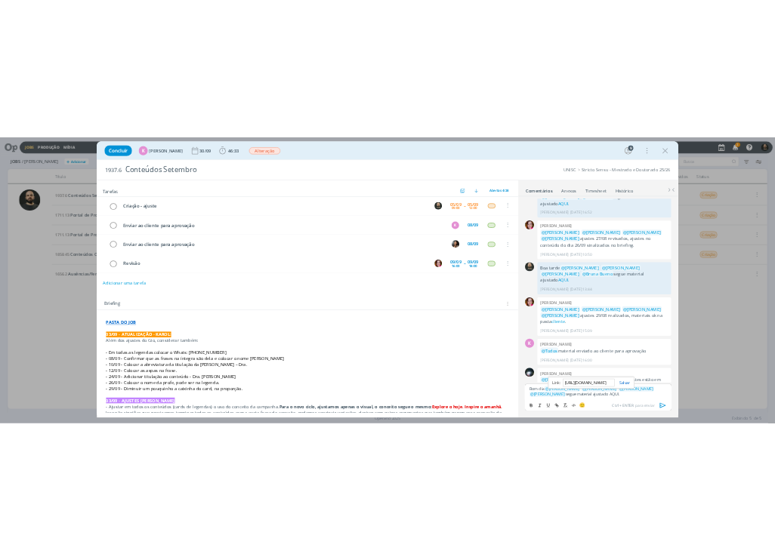
scroll to position [0, 0]
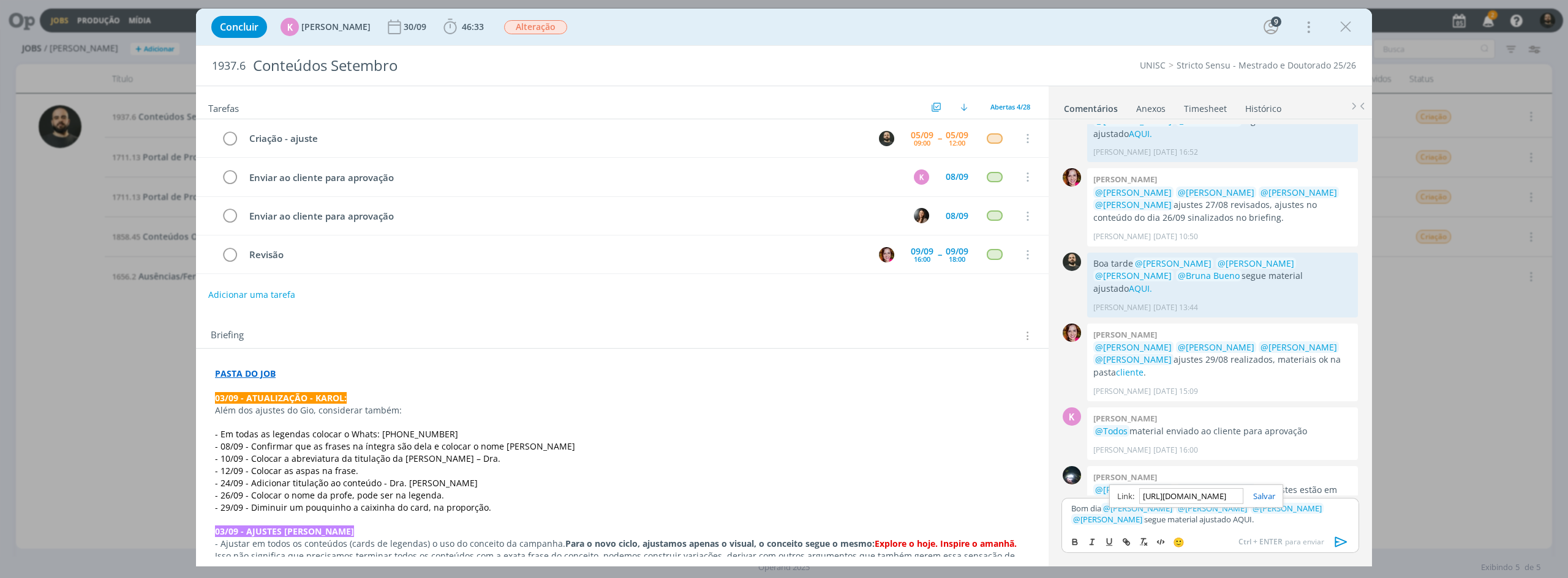
click at [1265, 500] on link "dialog" at bounding box center [1258, 496] width 32 height 11
drag, startPoint x: 1156, startPoint y: 522, endPoint x: 1124, endPoint y: 522, distance: 32.0
click at [1124, 522] on p "Bom dia ﻿ @ Beatriz Luchese ﻿ ﻿ @ Karoline Arend ﻿ ﻿ @ Luíza Santana ﻿ ﻿ @ Brun…" at bounding box center [1209, 515] width 278 height 23
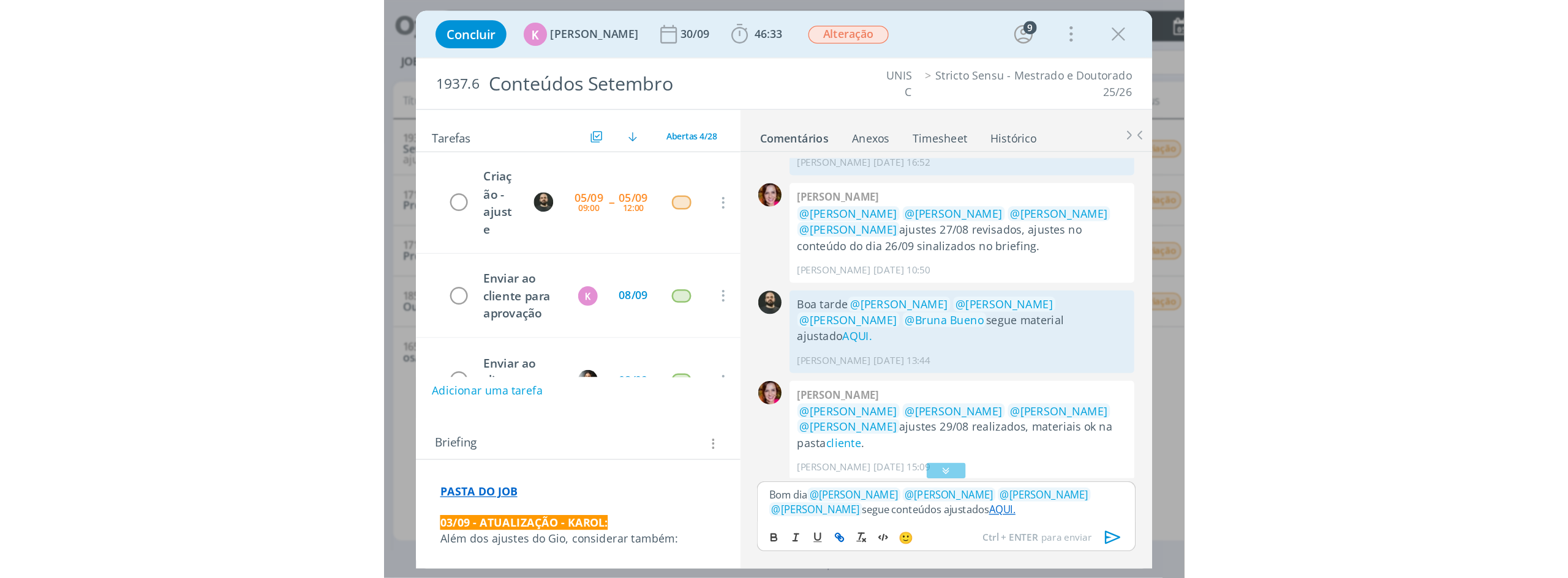
scroll to position [1906, 0]
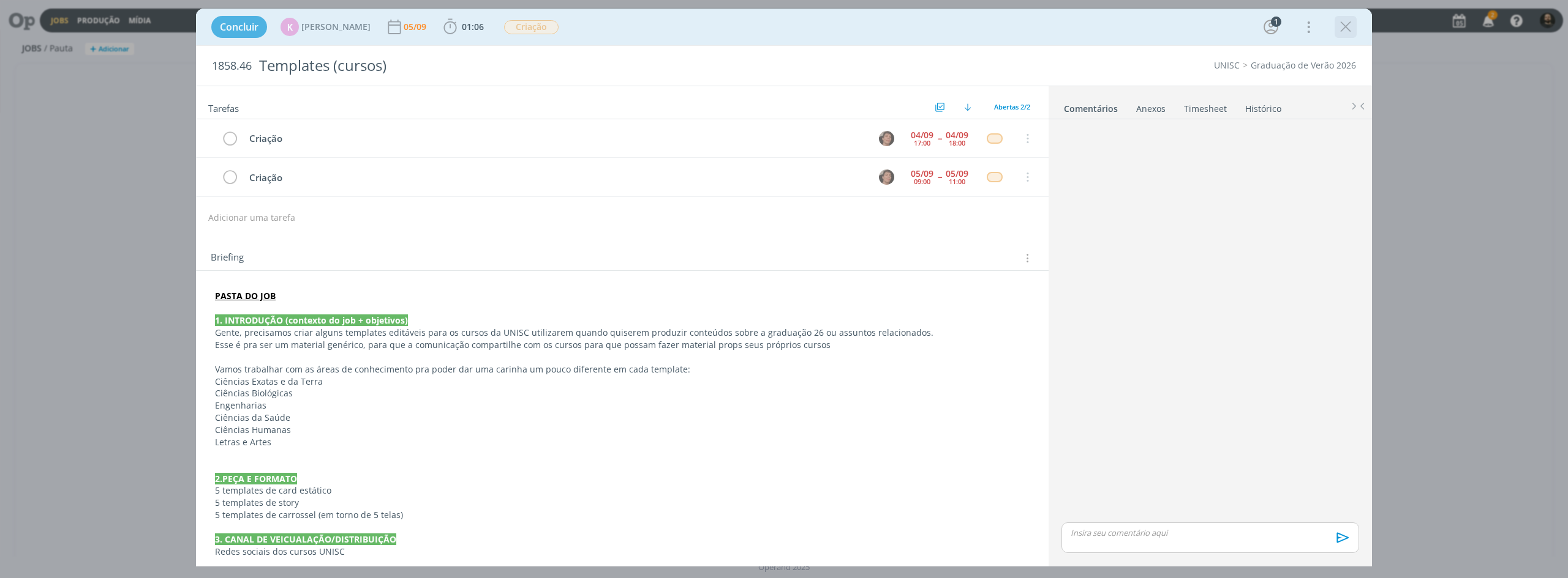
click at [1347, 27] on icon "dialog" at bounding box center [1345, 27] width 19 height 19
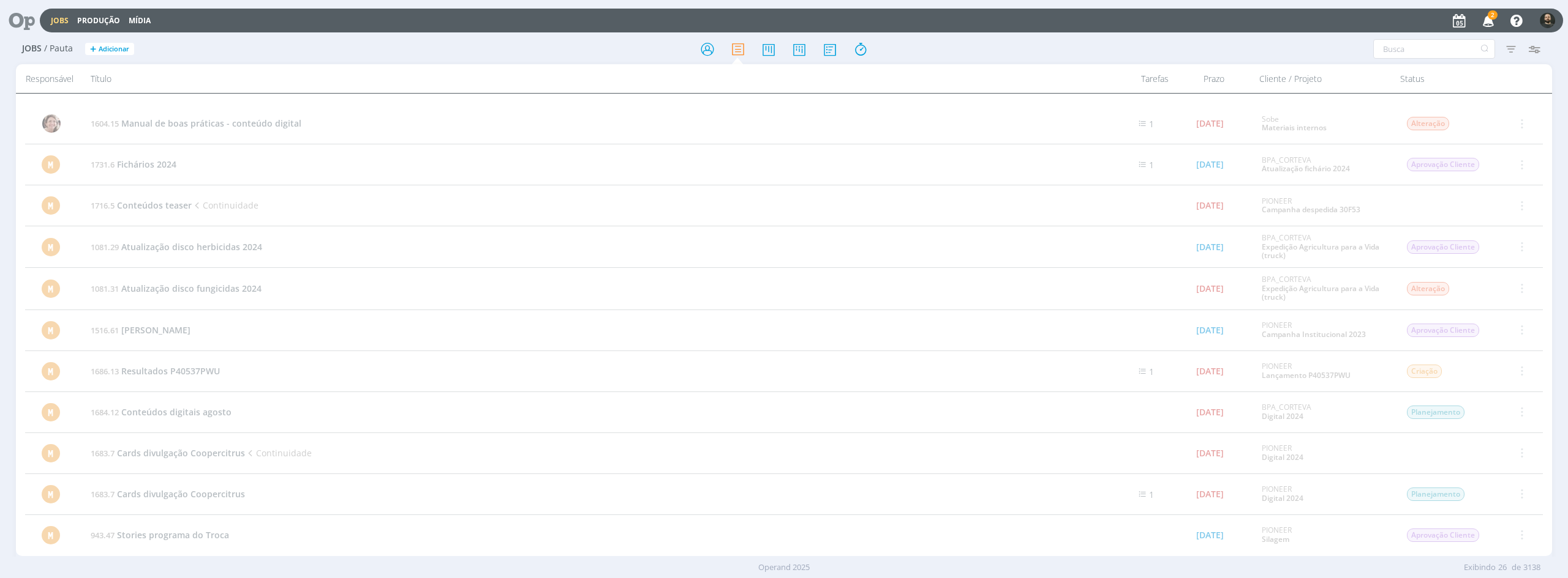
click at [28, 23] on icon at bounding box center [17, 20] width 25 height 24
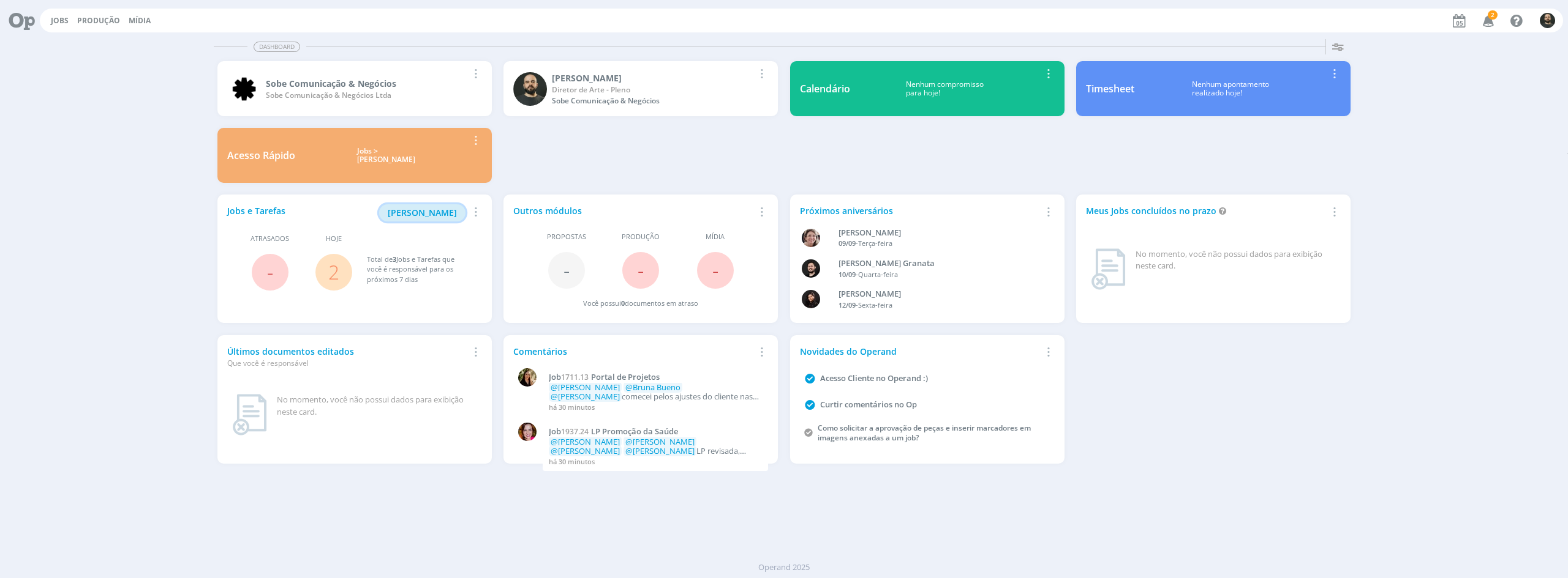
click at [436, 216] on span "[PERSON_NAME]" at bounding box center [422, 212] width 69 height 11
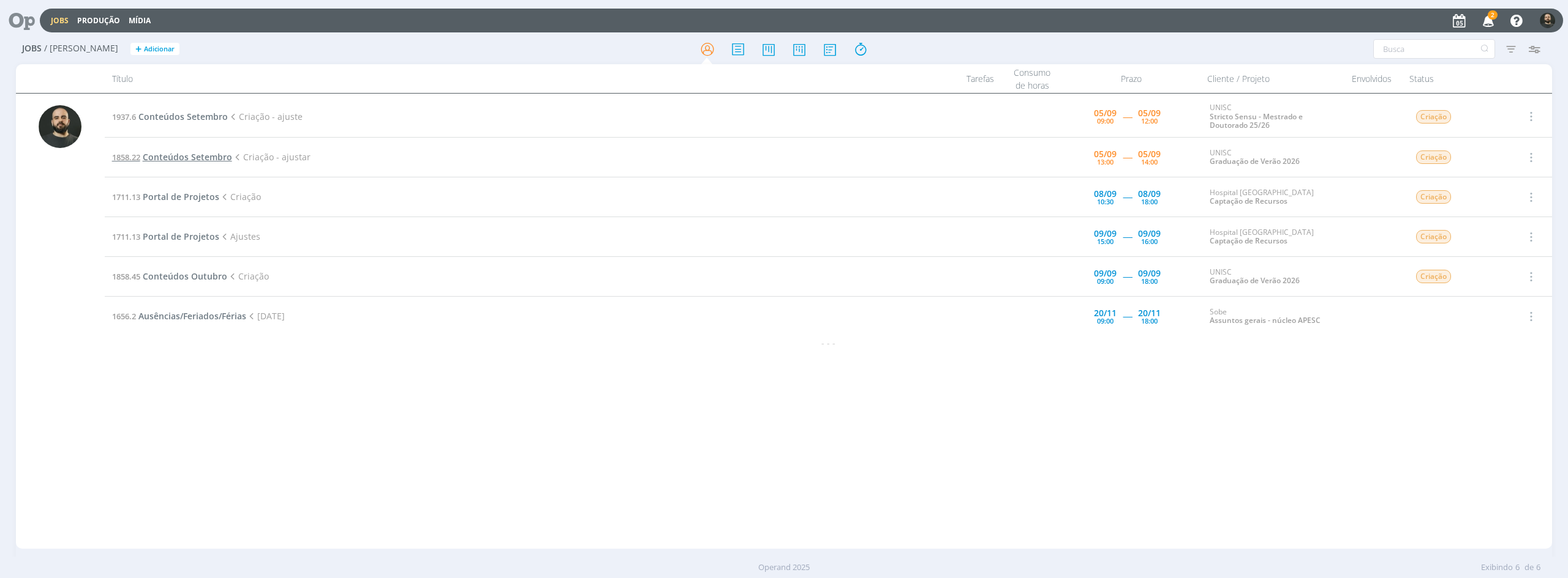
click at [195, 157] on span "Conteúdos Setembro" at bounding box center [187, 156] width 89 height 11
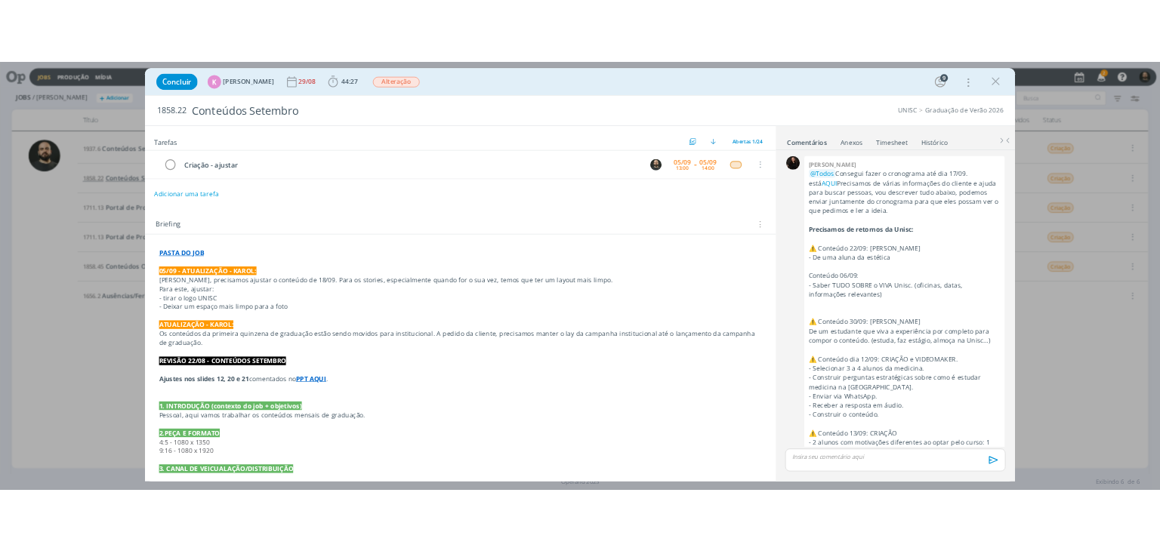
scroll to position [2275, 0]
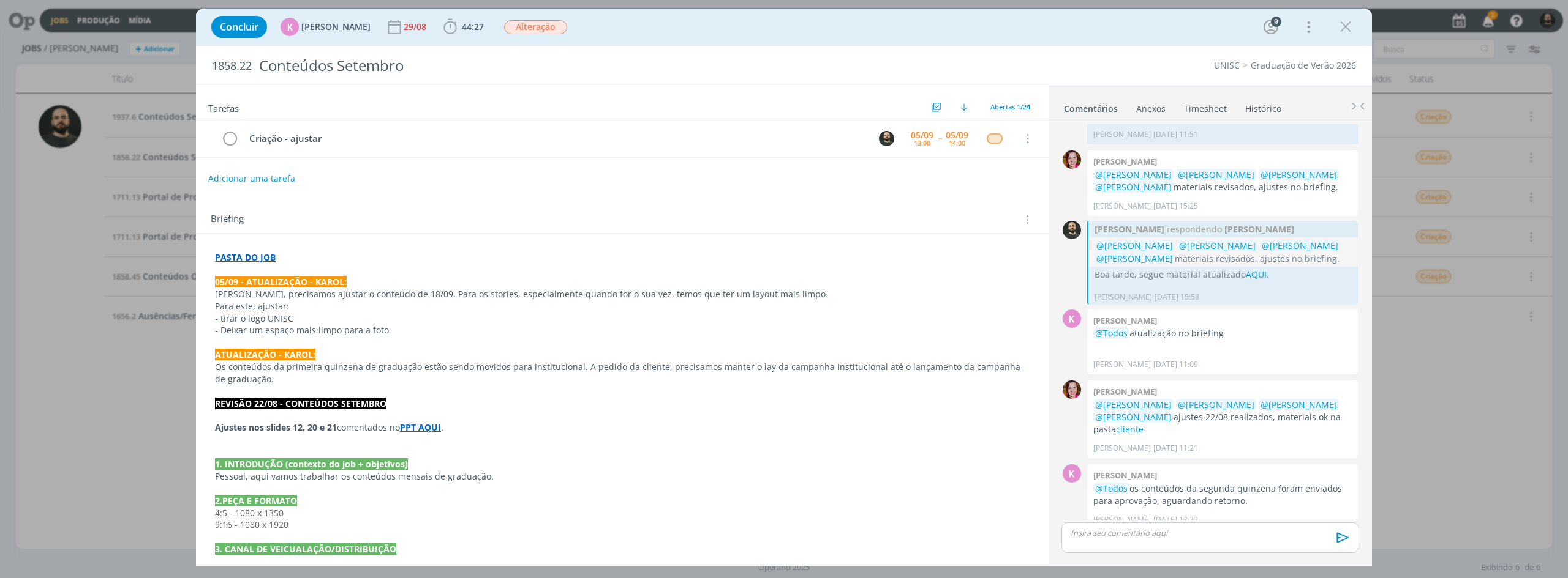
click at [247, 261] on strong "PASTA DO JOB" at bounding box center [245, 257] width 61 height 11
click at [311, 276] on link "https://sobeae.sharepoint.com/:f:/s/SOBEAE/EhGtXSRUBuxFmZxusxzpUYgBdwX0TCf8z8Ex…" at bounding box center [294, 281] width 92 height 16
click at [598, 403] on p "REVISÃO 22/08 - CONTEÚDOS SETEMBRO" at bounding box center [622, 404] width 814 height 12
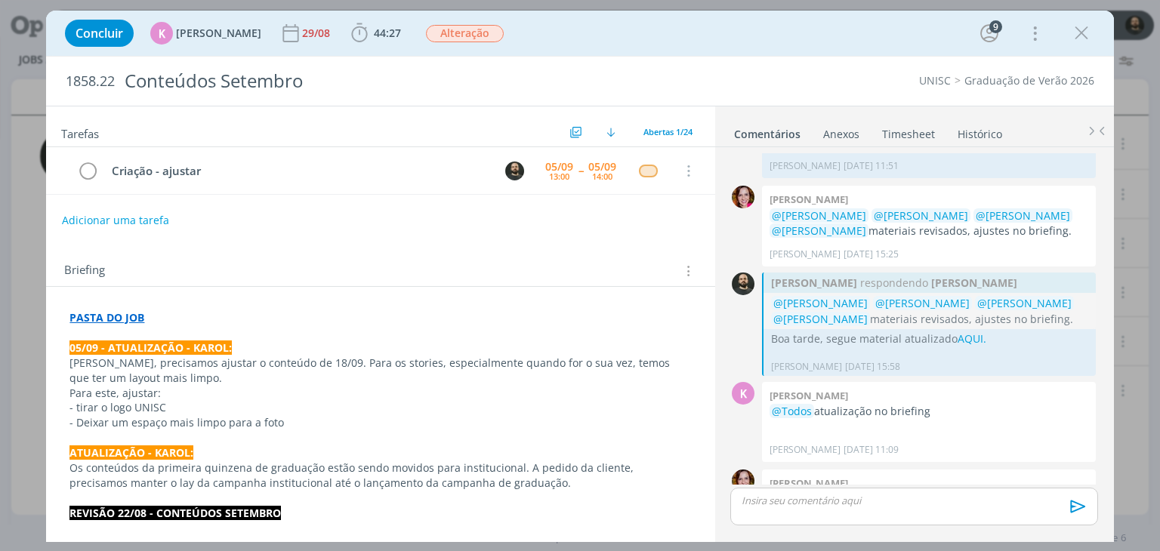
scroll to position [2288, 0]
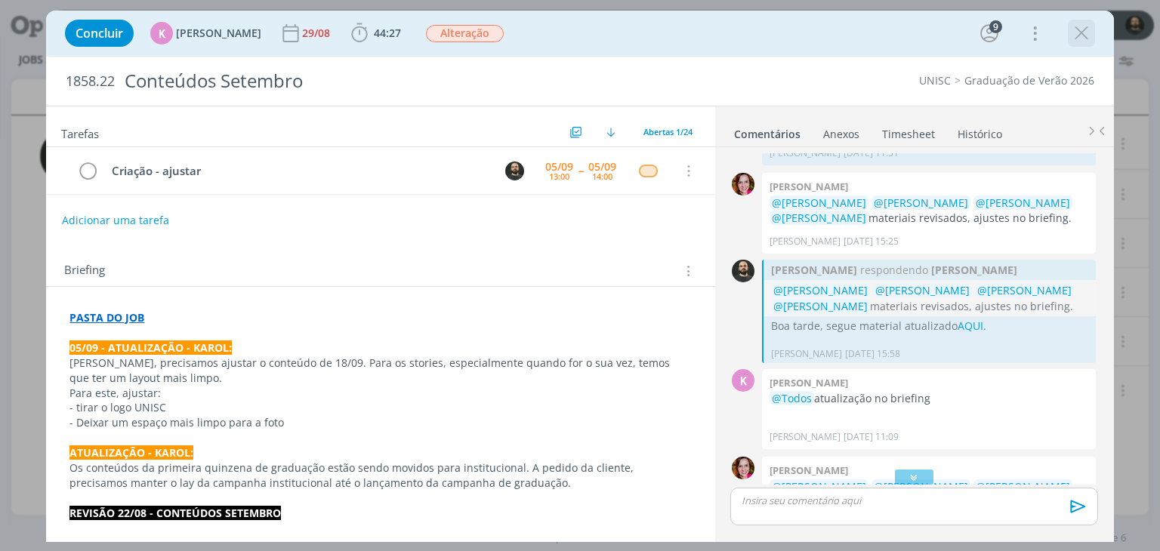
click at [1077, 32] on icon "dialog" at bounding box center [1081, 33] width 23 height 23
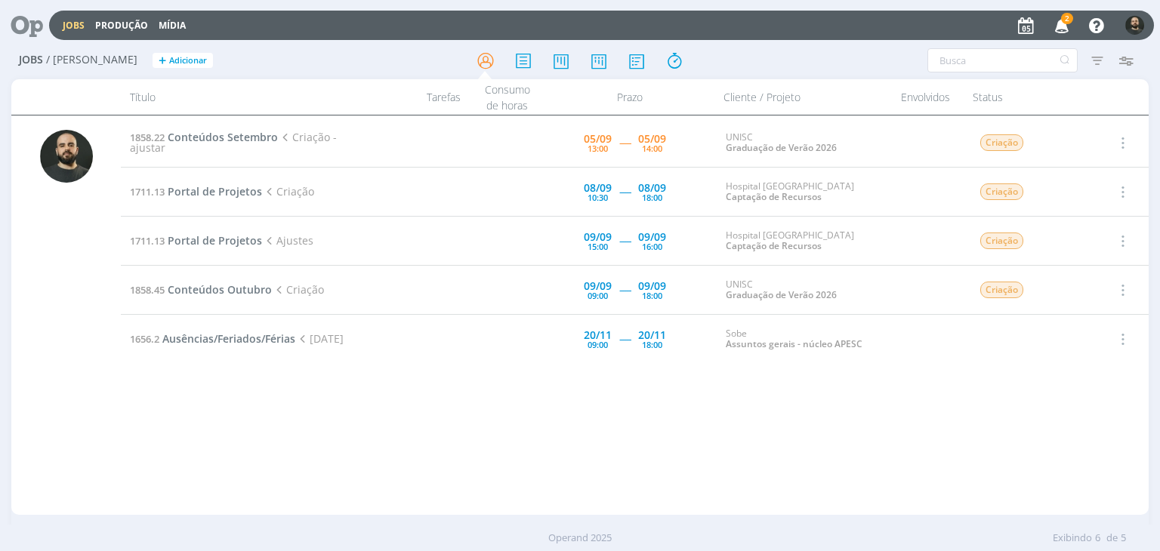
click at [1061, 23] on icon "button" at bounding box center [1062, 25] width 26 height 26
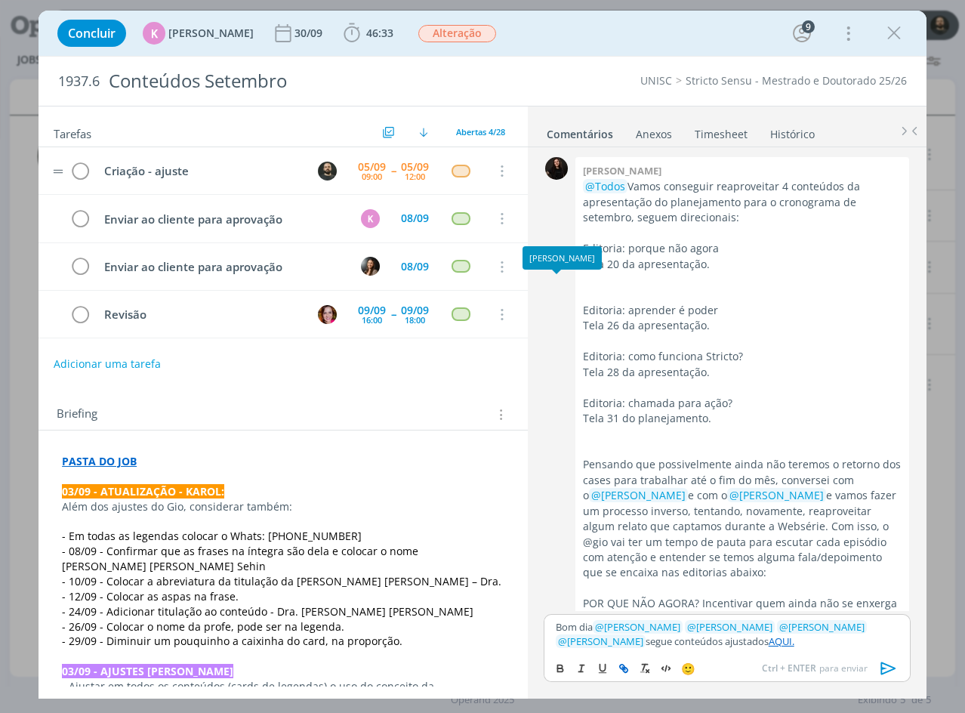
scroll to position [2352, 0]
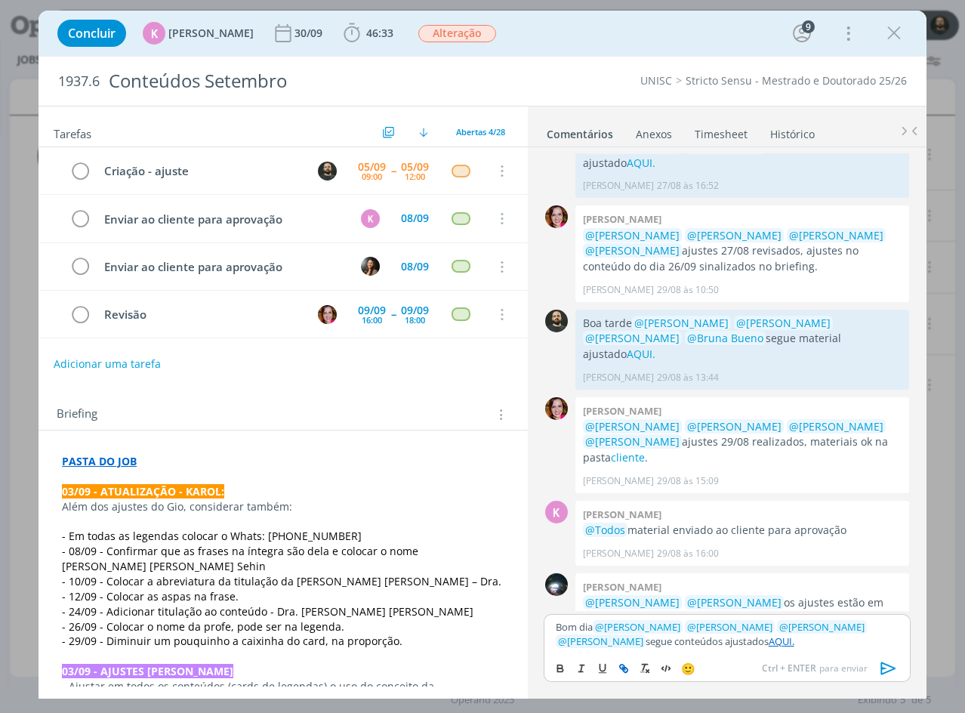
click at [891, 665] on icon "dialog" at bounding box center [888, 668] width 23 height 23
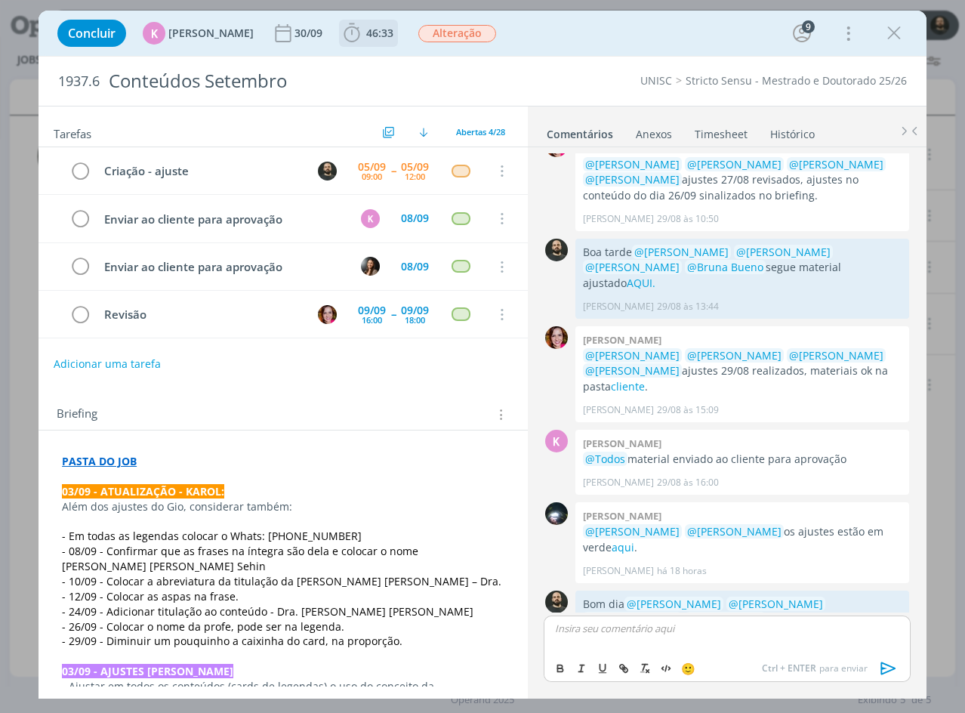
click at [343, 36] on icon "dialog" at bounding box center [351, 33] width 23 height 23
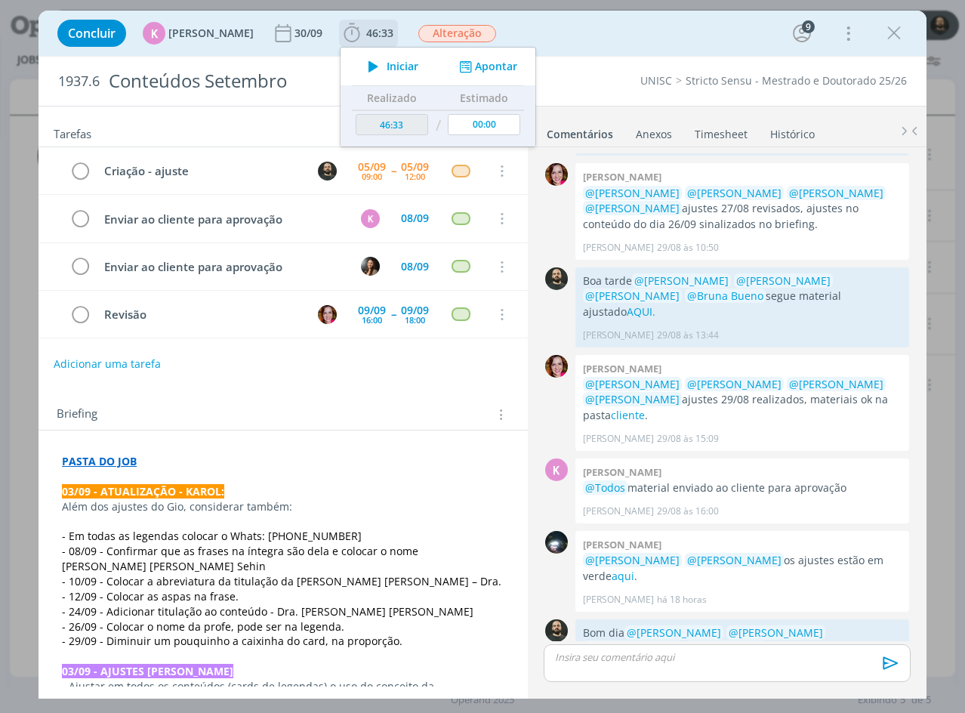
click at [479, 57] on div "Iniciar Apontar" at bounding box center [437, 67] width 195 height 38
click at [485, 67] on button "Apontar" at bounding box center [486, 67] width 63 height 16
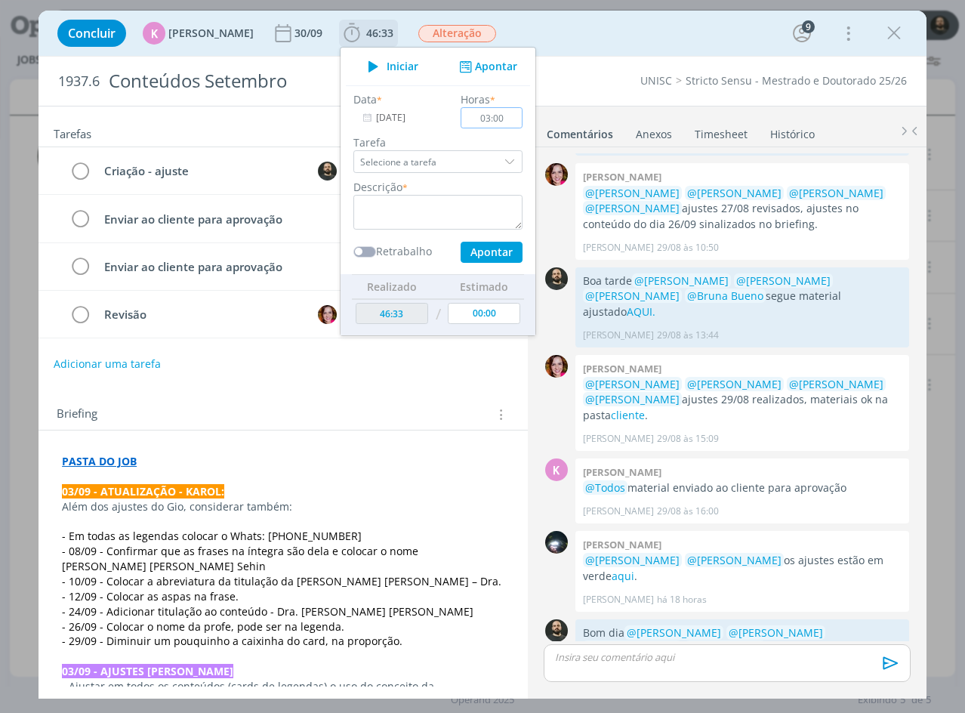
type input "03:00"
click at [402, 214] on textarea "dialog" at bounding box center [437, 212] width 169 height 35
type textarea "Ajustes"
click at [484, 245] on button "Apontar" at bounding box center [492, 252] width 62 height 21
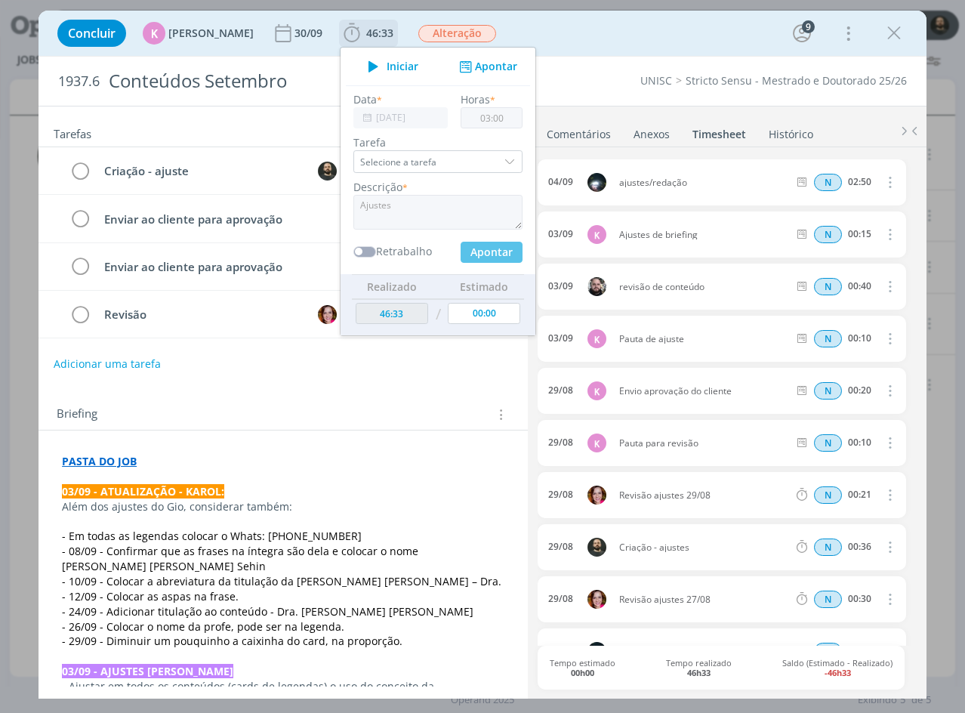
type input "49:33"
type input "00:00"
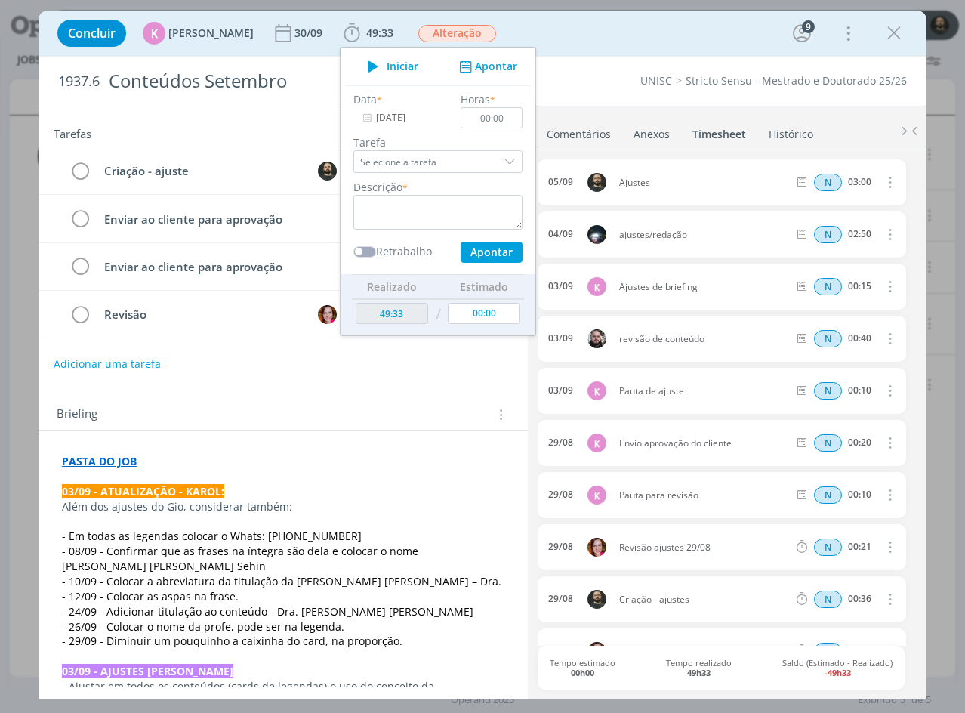
click at [895, 32] on icon "dialog" at bounding box center [894, 33] width 23 height 23
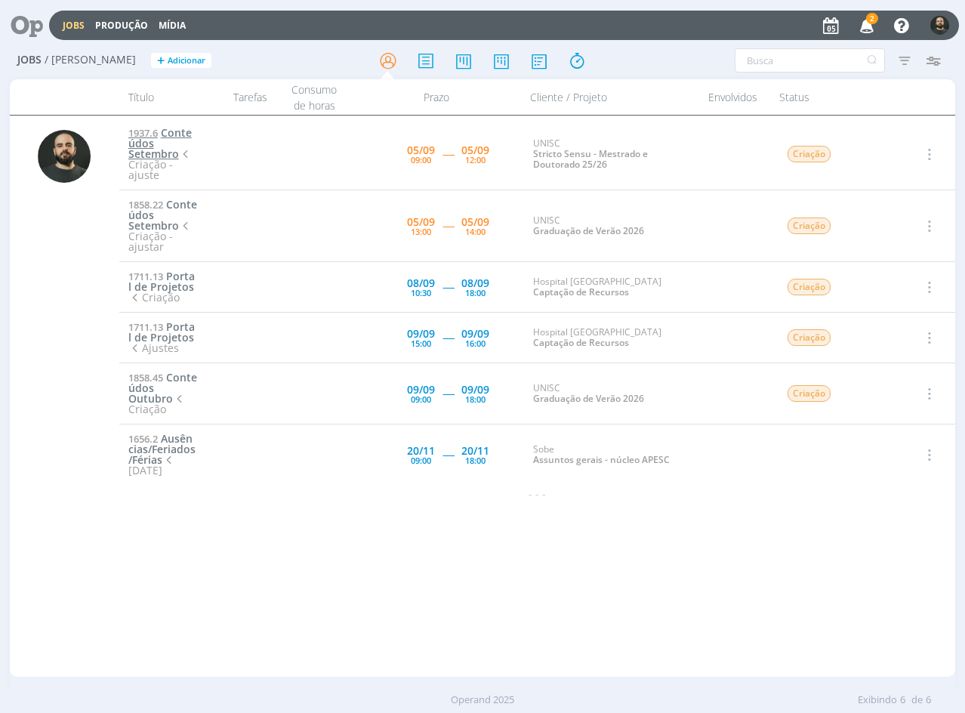
click at [155, 144] on span "Conteúdos Setembro" at bounding box center [159, 142] width 63 height 35
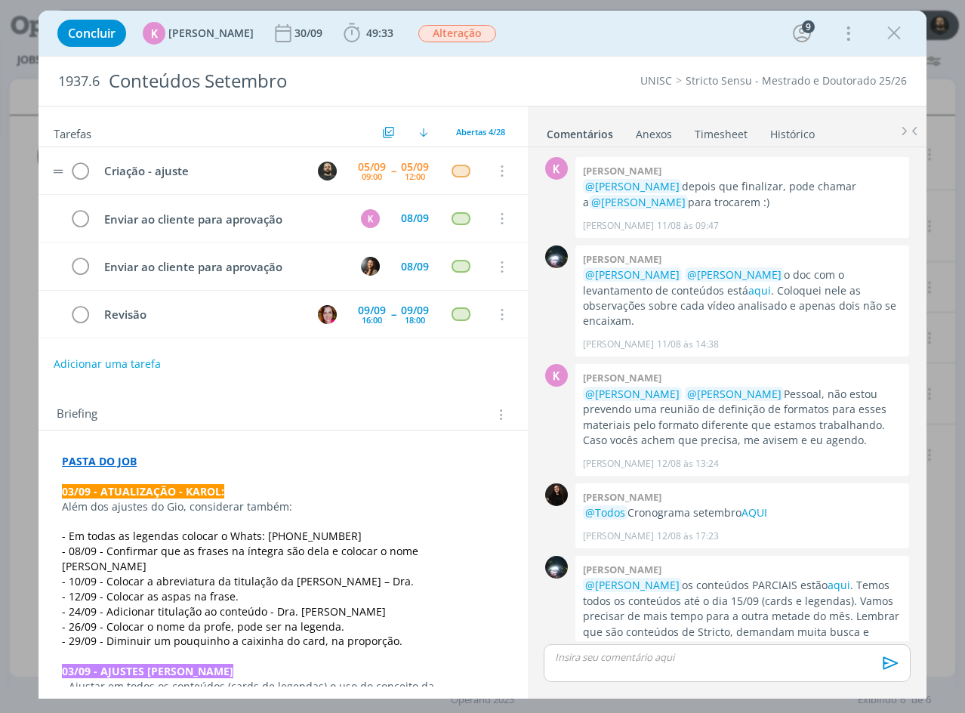
scroll to position [1550, 0]
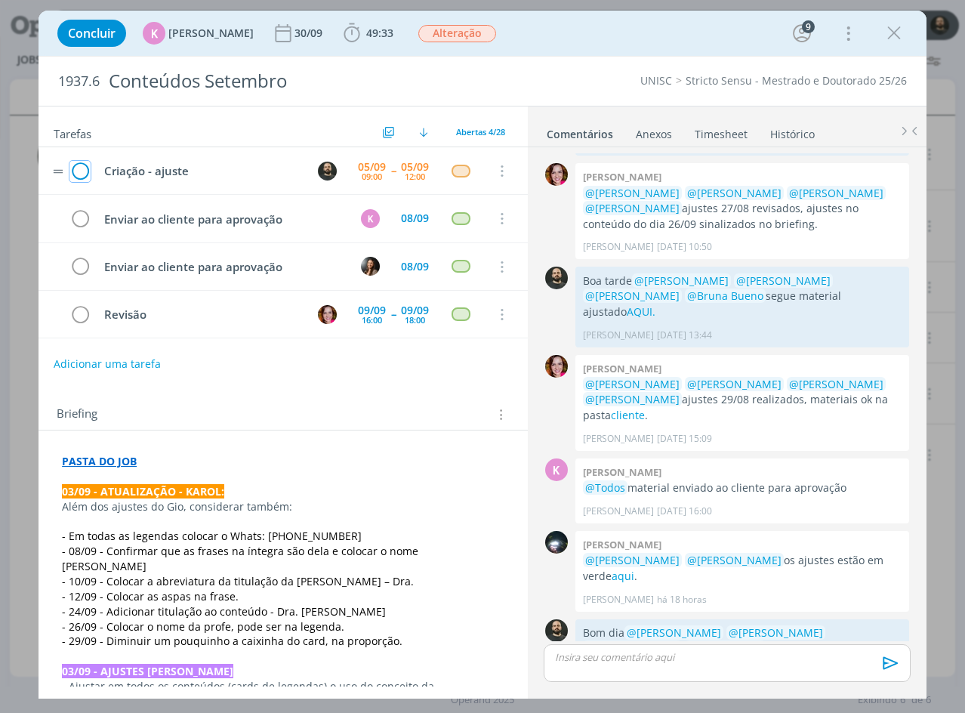
click at [74, 171] on icon "dialog" at bounding box center [79, 171] width 21 height 23
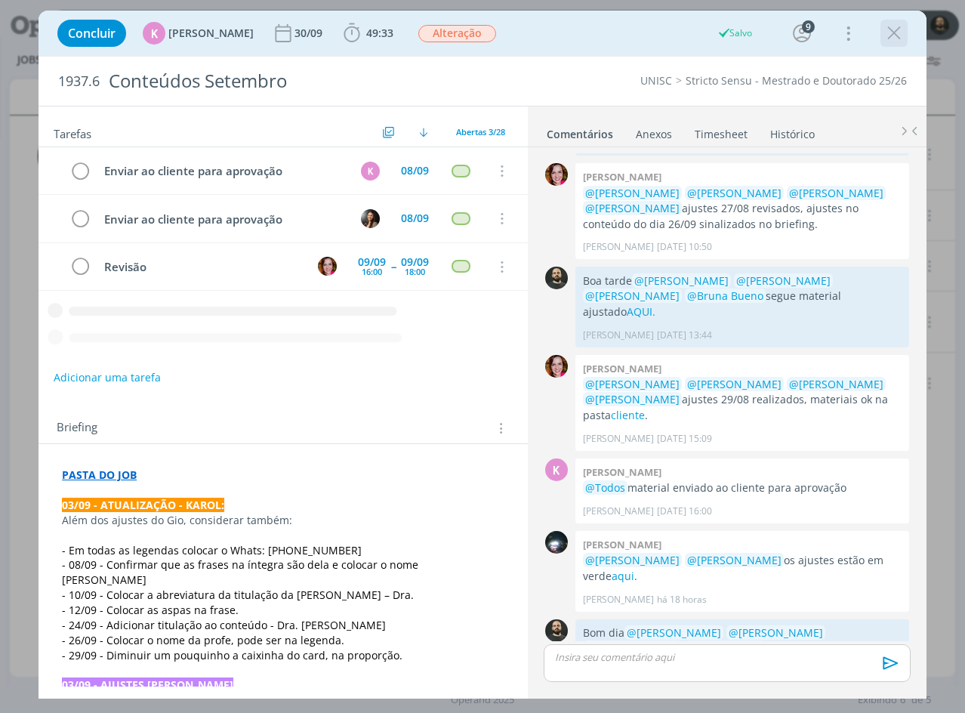
click at [892, 39] on icon "dialog" at bounding box center [894, 33] width 23 height 23
